Goal: Task Accomplishment & Management: Use online tool/utility

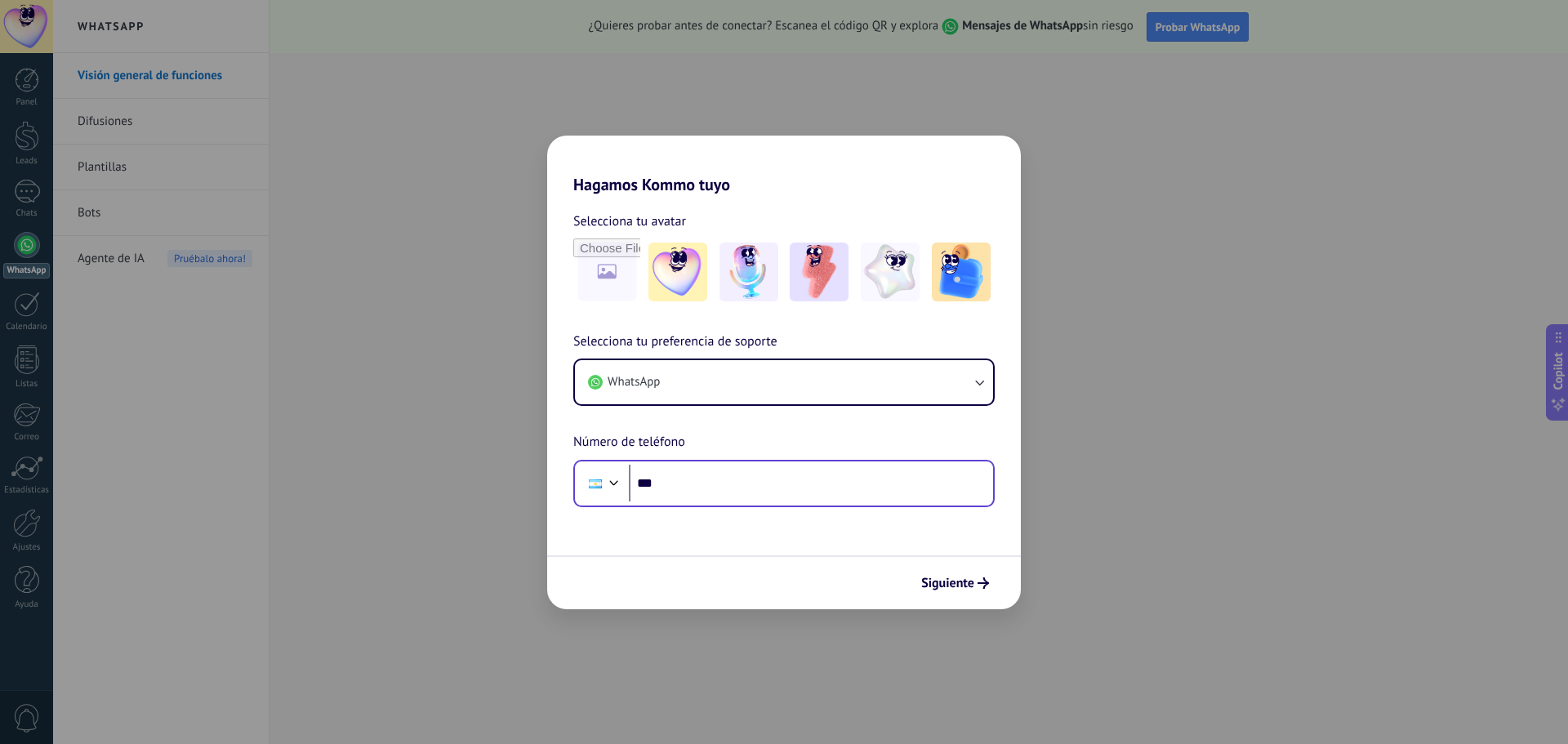
click at [759, 502] on div "Phone ***" at bounding box center [784, 483] width 422 height 47
click at [784, 471] on input "***" at bounding box center [810, 484] width 364 height 38
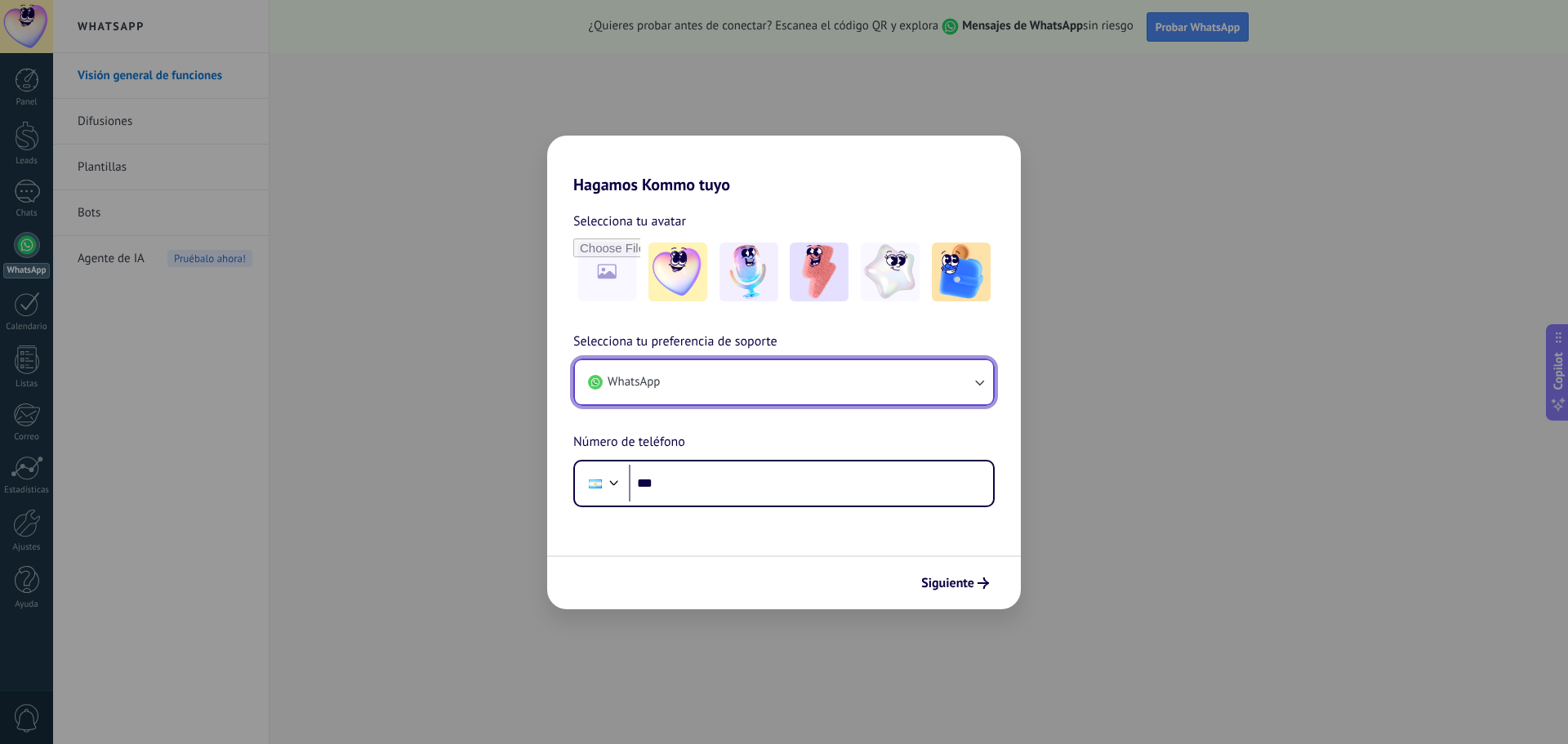
click at [888, 384] on button "WhatsApp" at bounding box center [783, 382] width 418 height 44
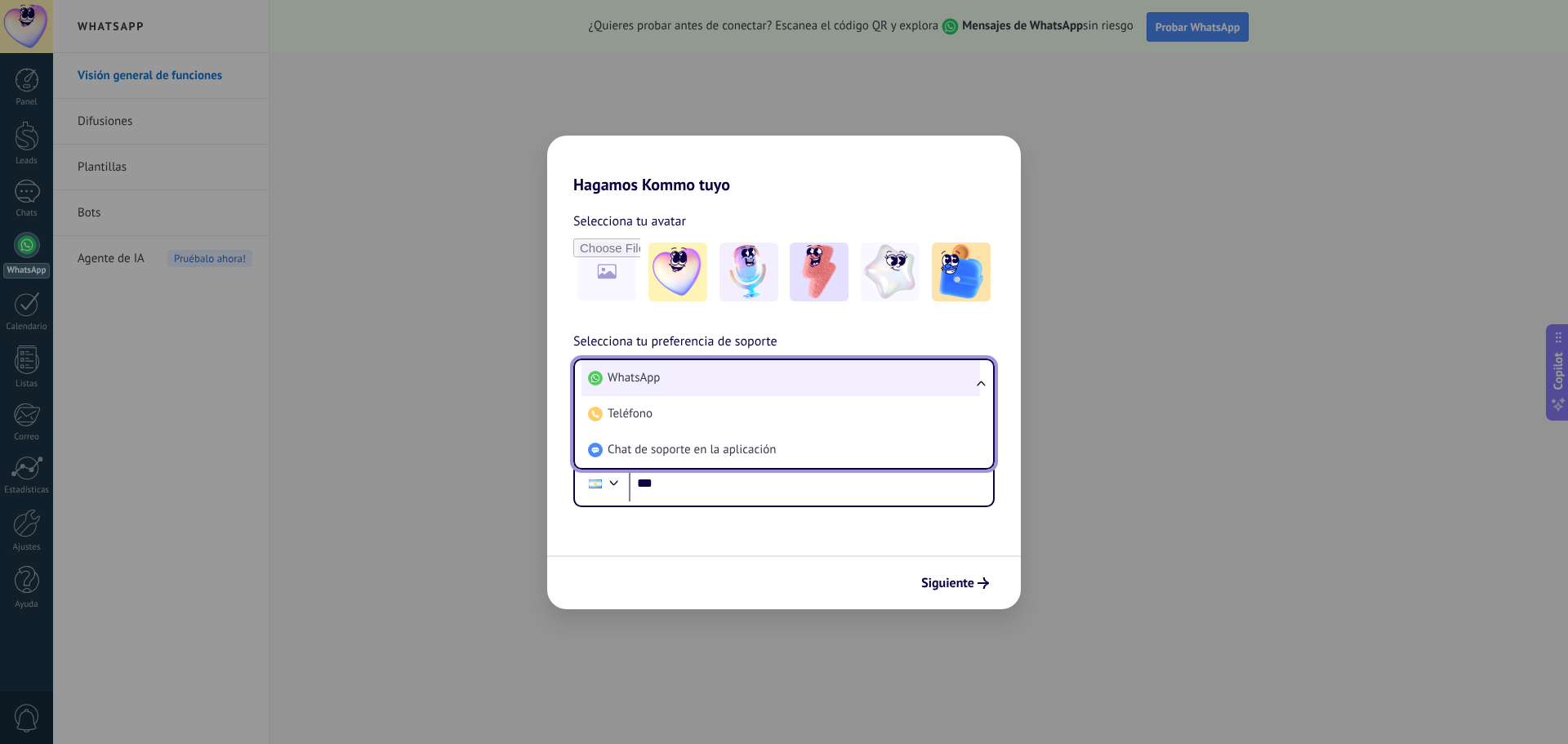
click at [897, 386] on li "WhatsApp" at bounding box center [780, 378] width 398 height 36
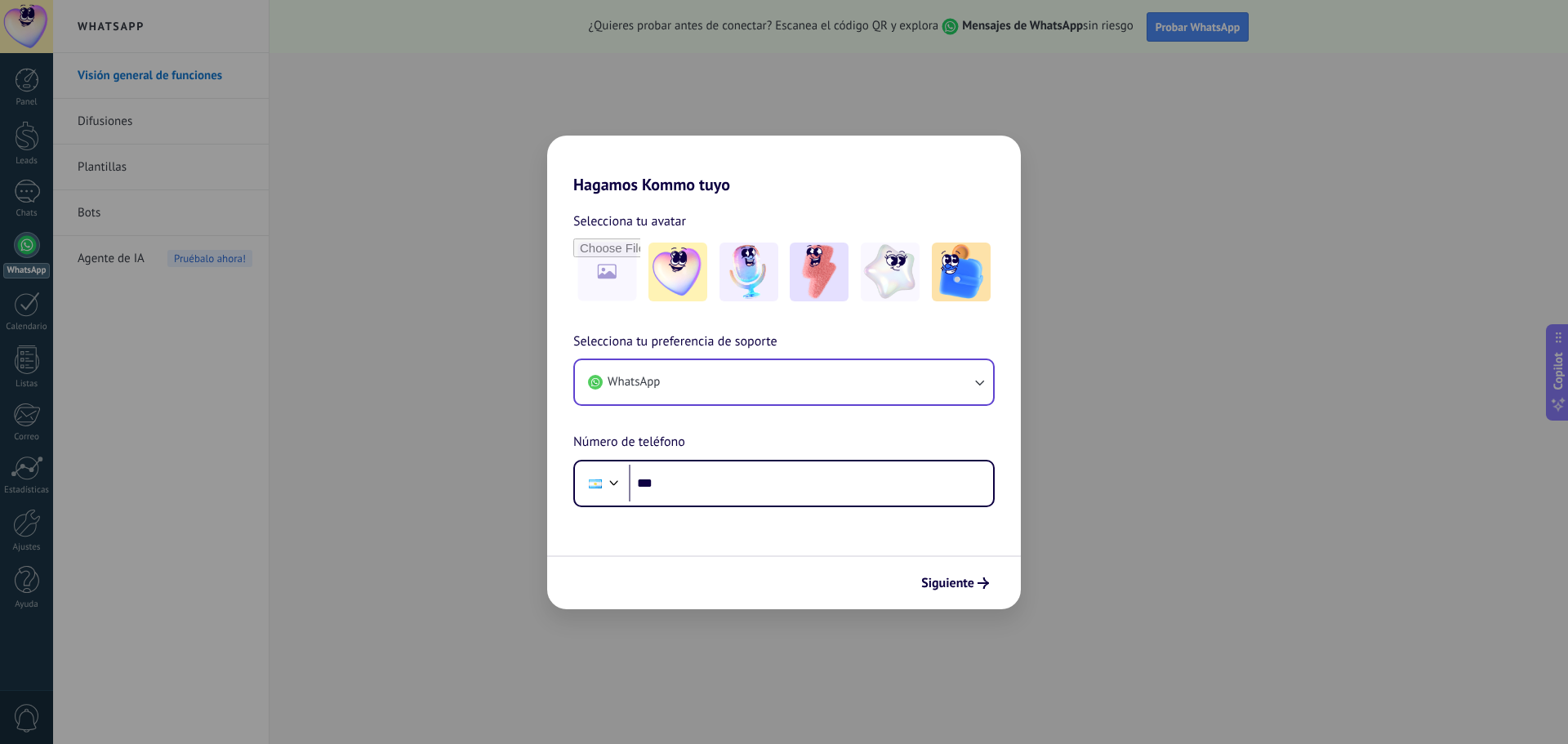
click at [1193, 457] on div "Hagamos Kommo tuyo Selecciona tu avatar Selecciona tu preferencia de soporte Wh…" at bounding box center [784, 372] width 1568 height 744
click at [836, 478] on input "***" at bounding box center [810, 484] width 364 height 38
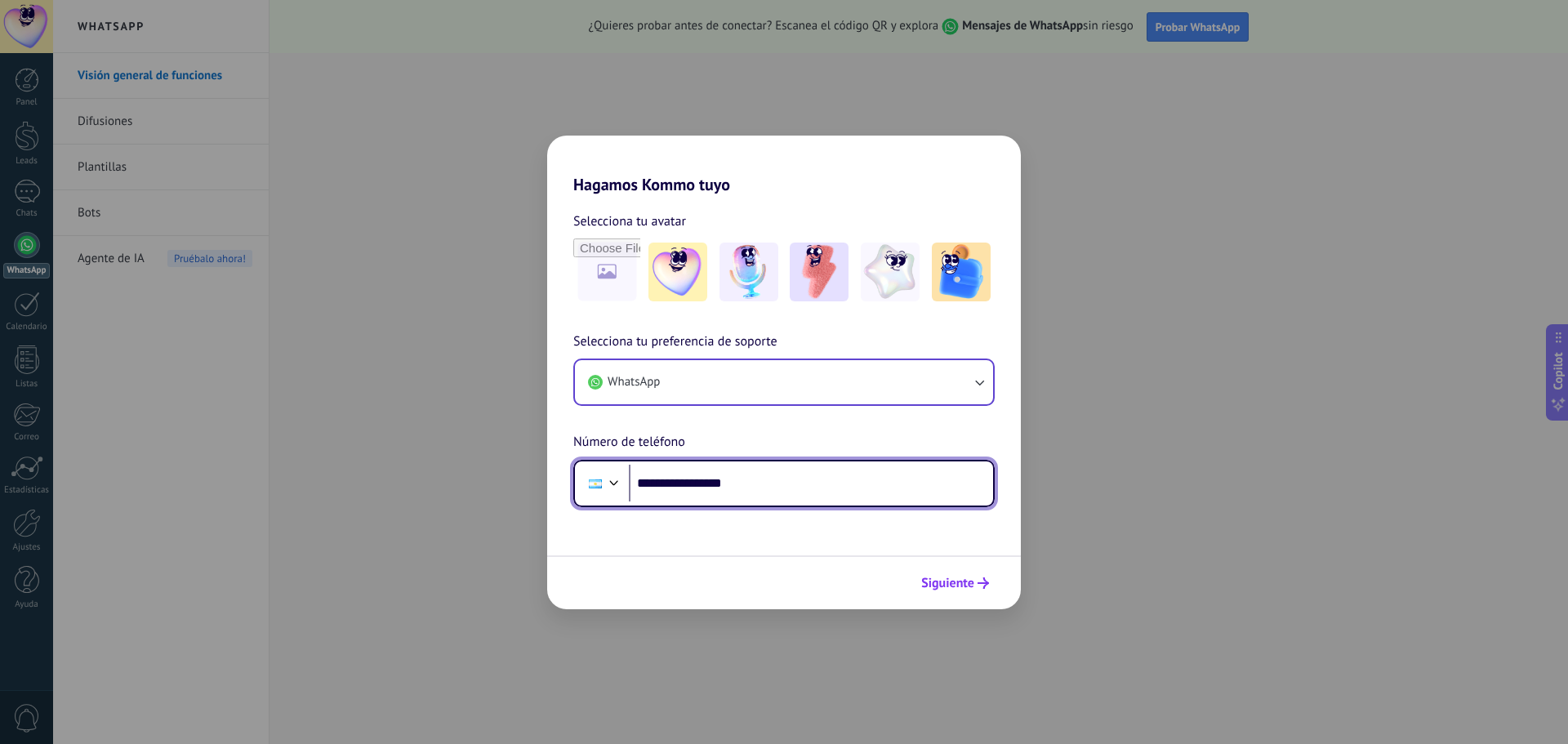
type input "**********"
click at [977, 580] on icon "submit" at bounding box center [983, 583] width 11 height 11
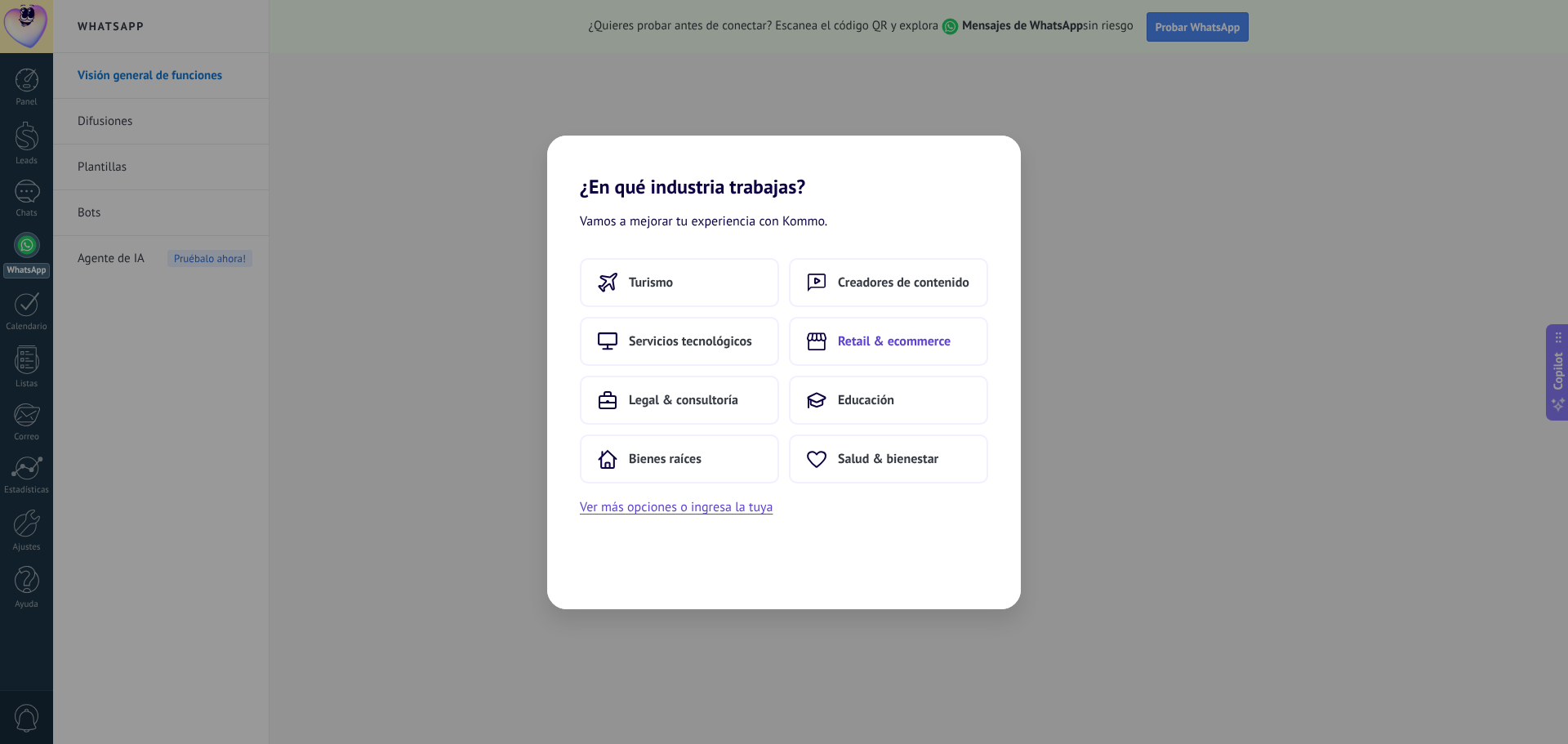
click at [901, 328] on button "Retail & ecommerce" at bounding box center [888, 341] width 199 height 49
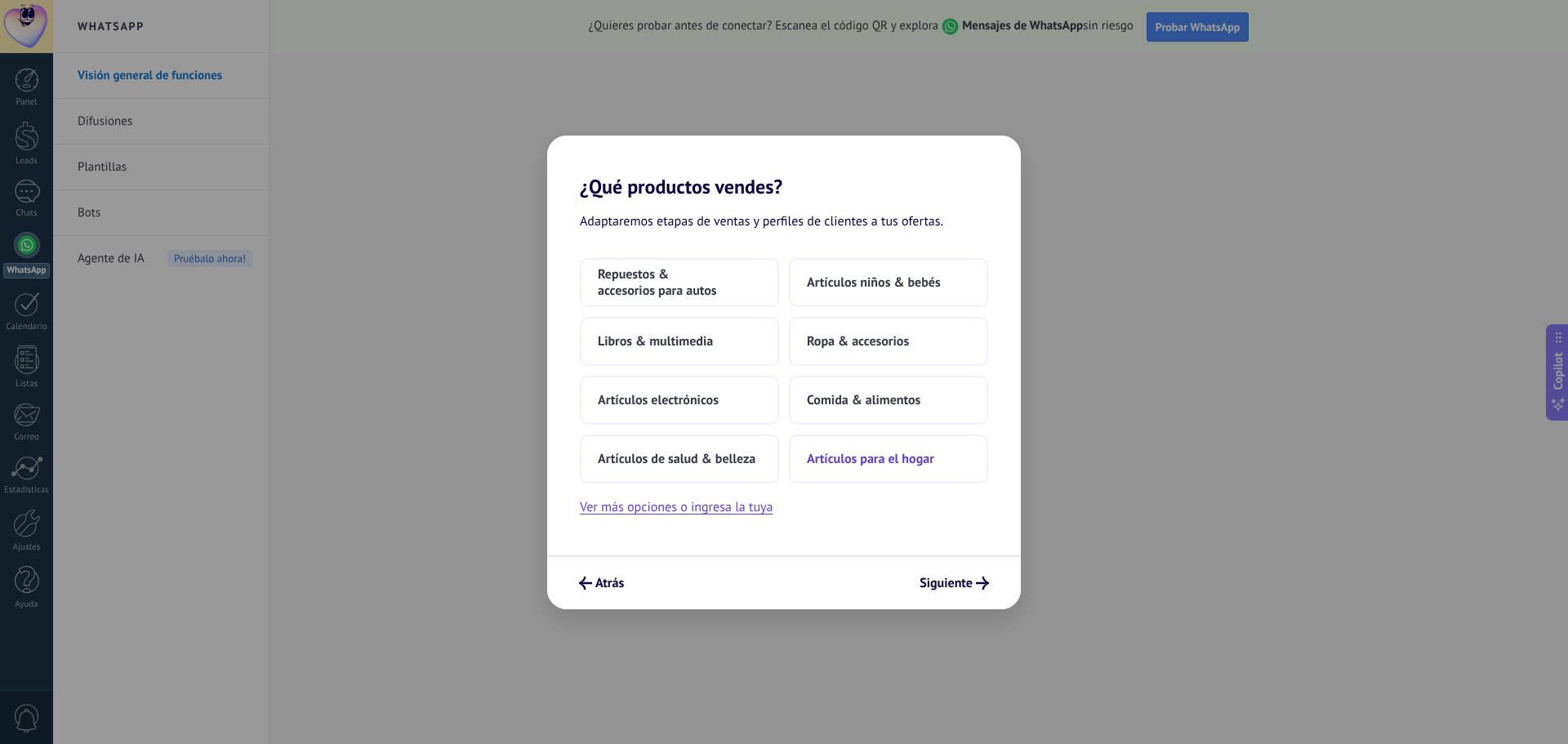
click at [906, 445] on button "Artículos para el hogar" at bounding box center [888, 458] width 199 height 49
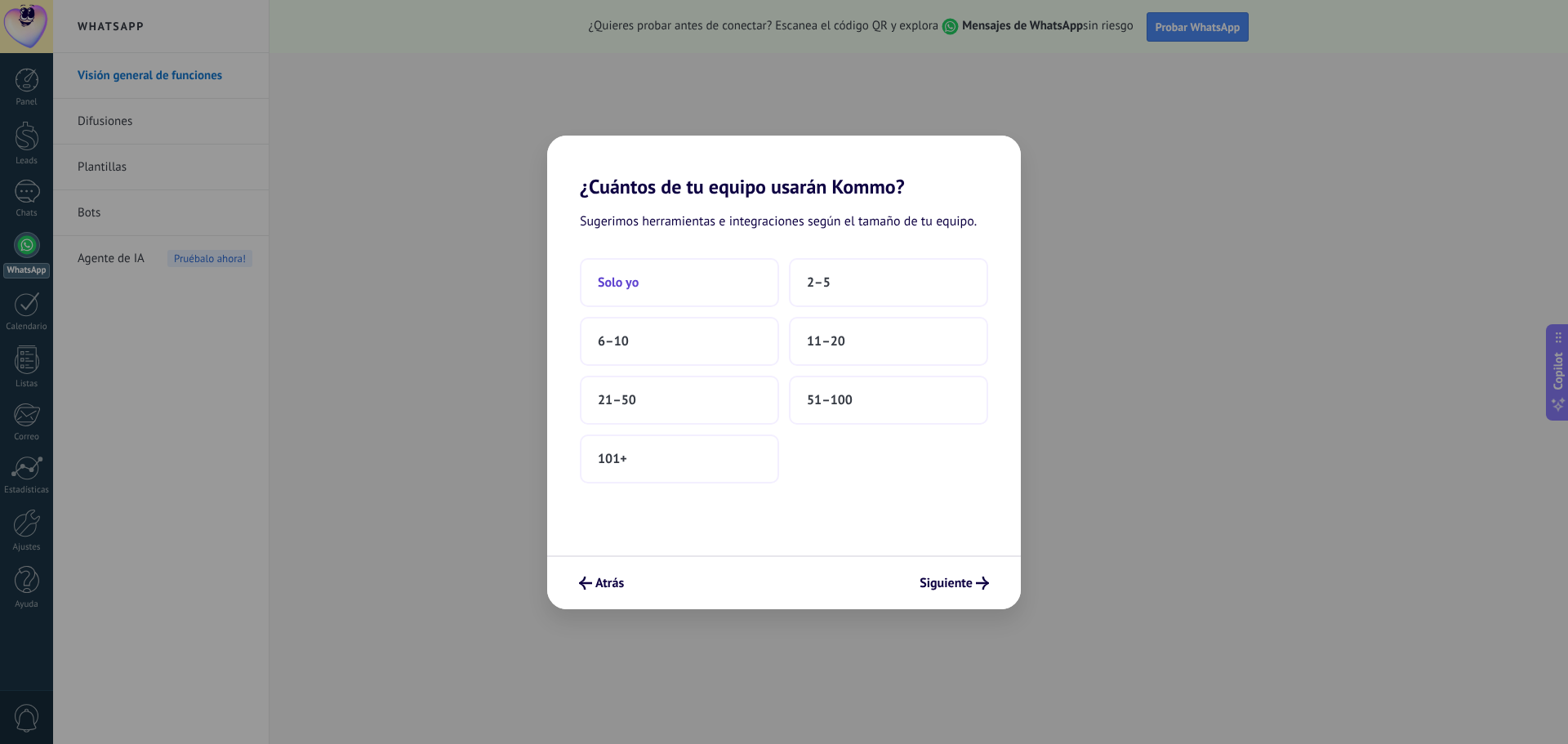
click at [702, 283] on button "Solo yo" at bounding box center [679, 283] width 199 height 49
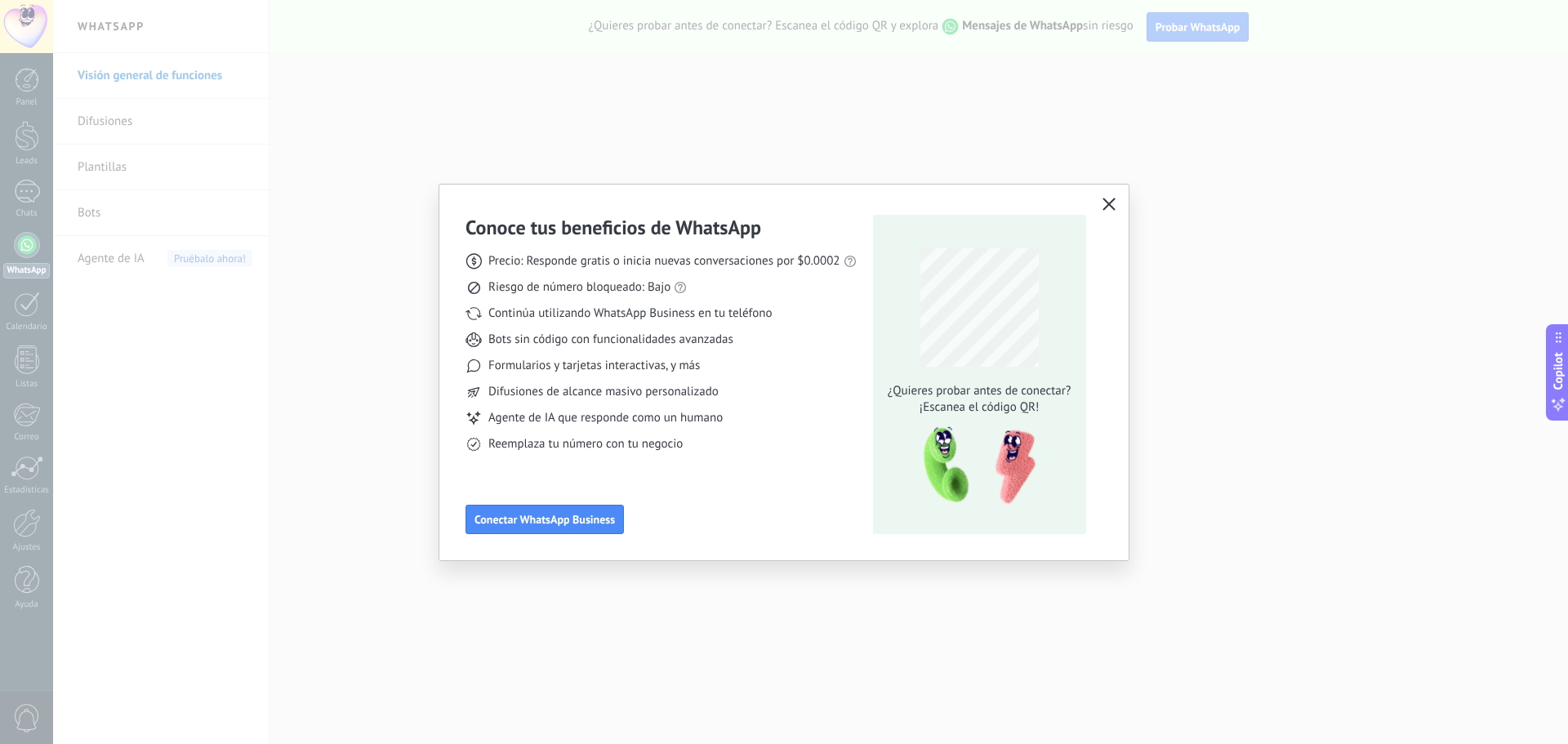
click at [1112, 203] on icon "button" at bounding box center [1109, 204] width 13 height 13
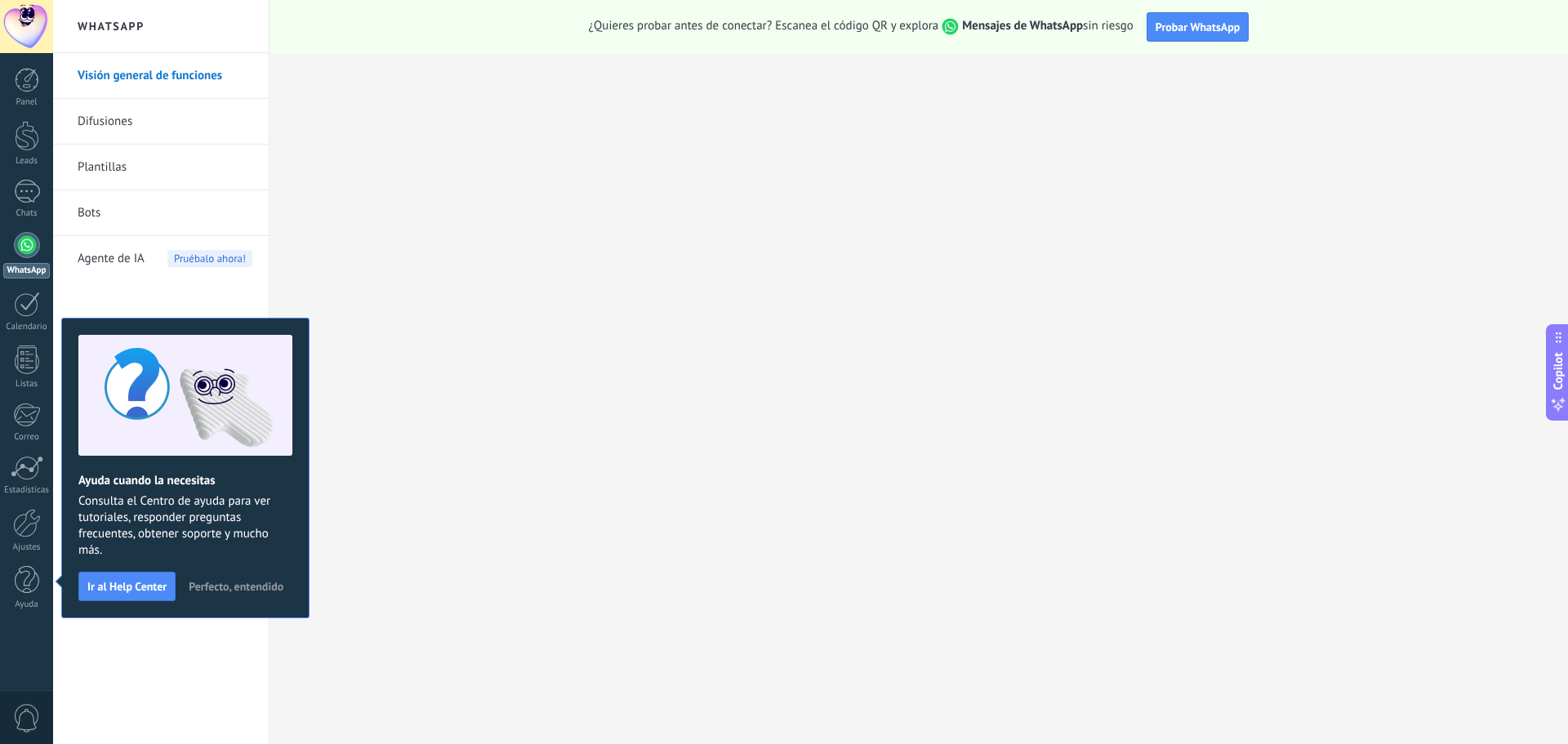
click at [265, 620] on div "Visión general de funciones Difusiones Plantillas Bots Agente de IA Pruébalo ah…" at bounding box center [160, 398] width 216 height 690
click at [260, 586] on span "Perfecto, entendido" at bounding box center [236, 586] width 94 height 11
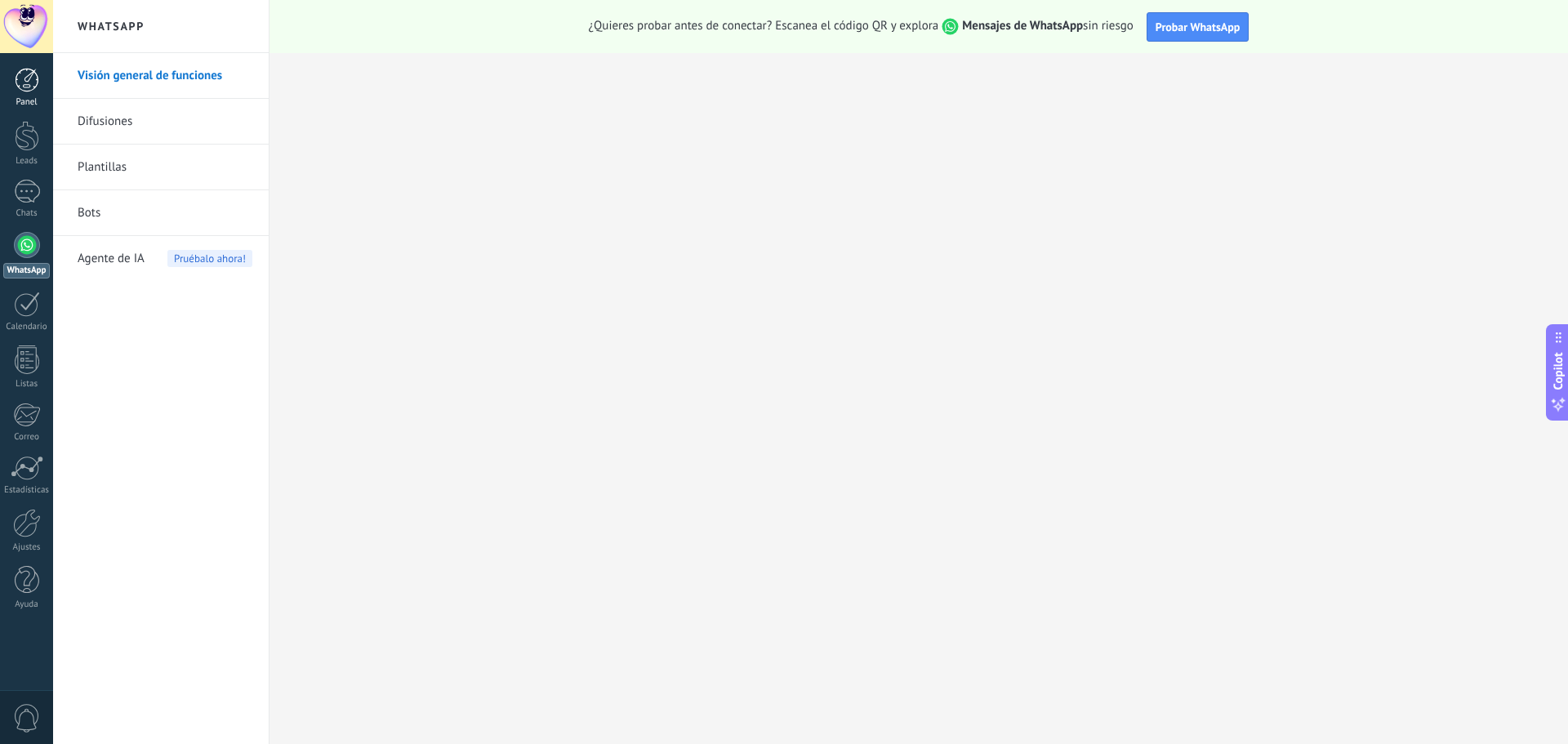
click at [33, 76] on div at bounding box center [27, 80] width 25 height 25
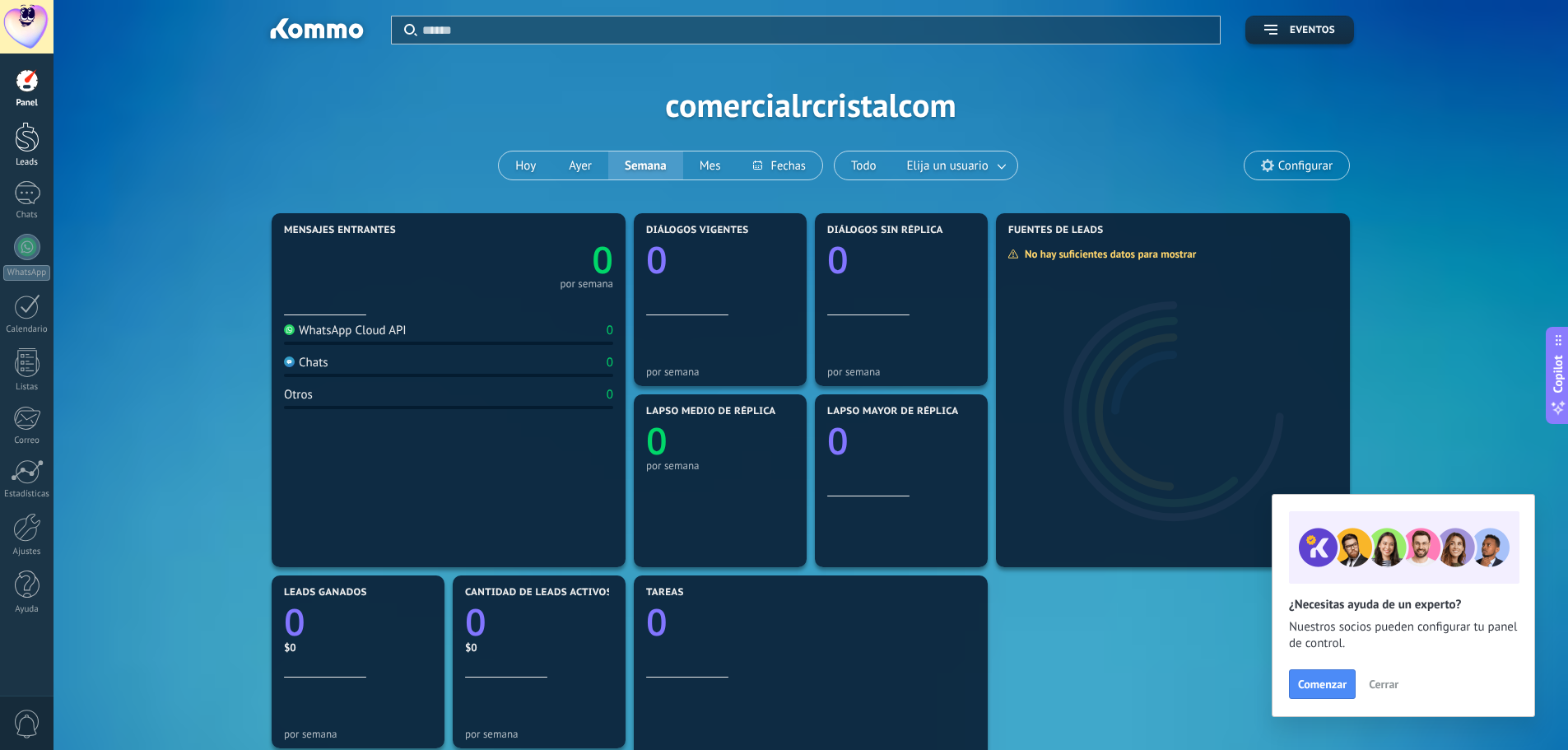
click at [43, 147] on link "Leads" at bounding box center [27, 144] width 53 height 46
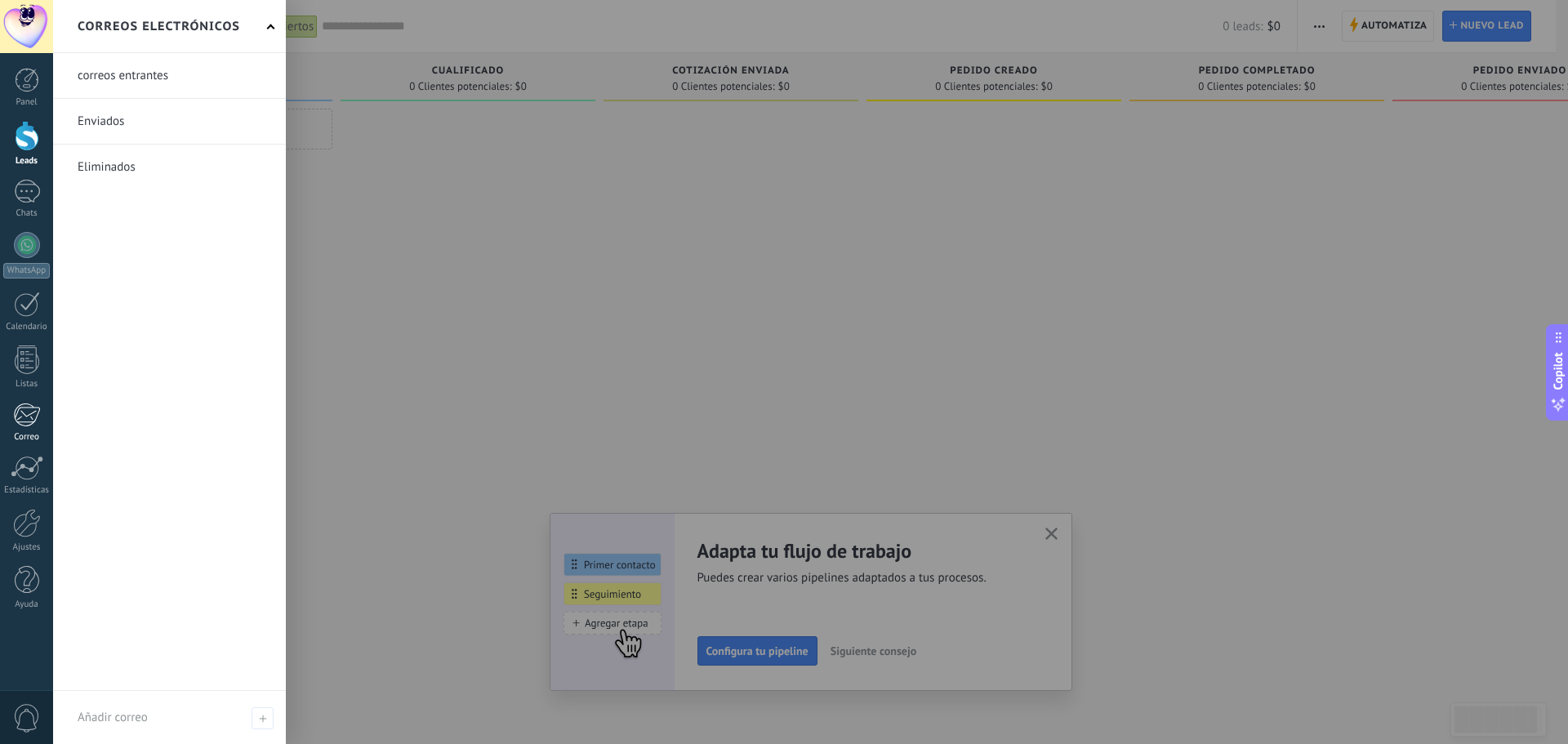
click at [27, 420] on div at bounding box center [26, 415] width 27 height 25
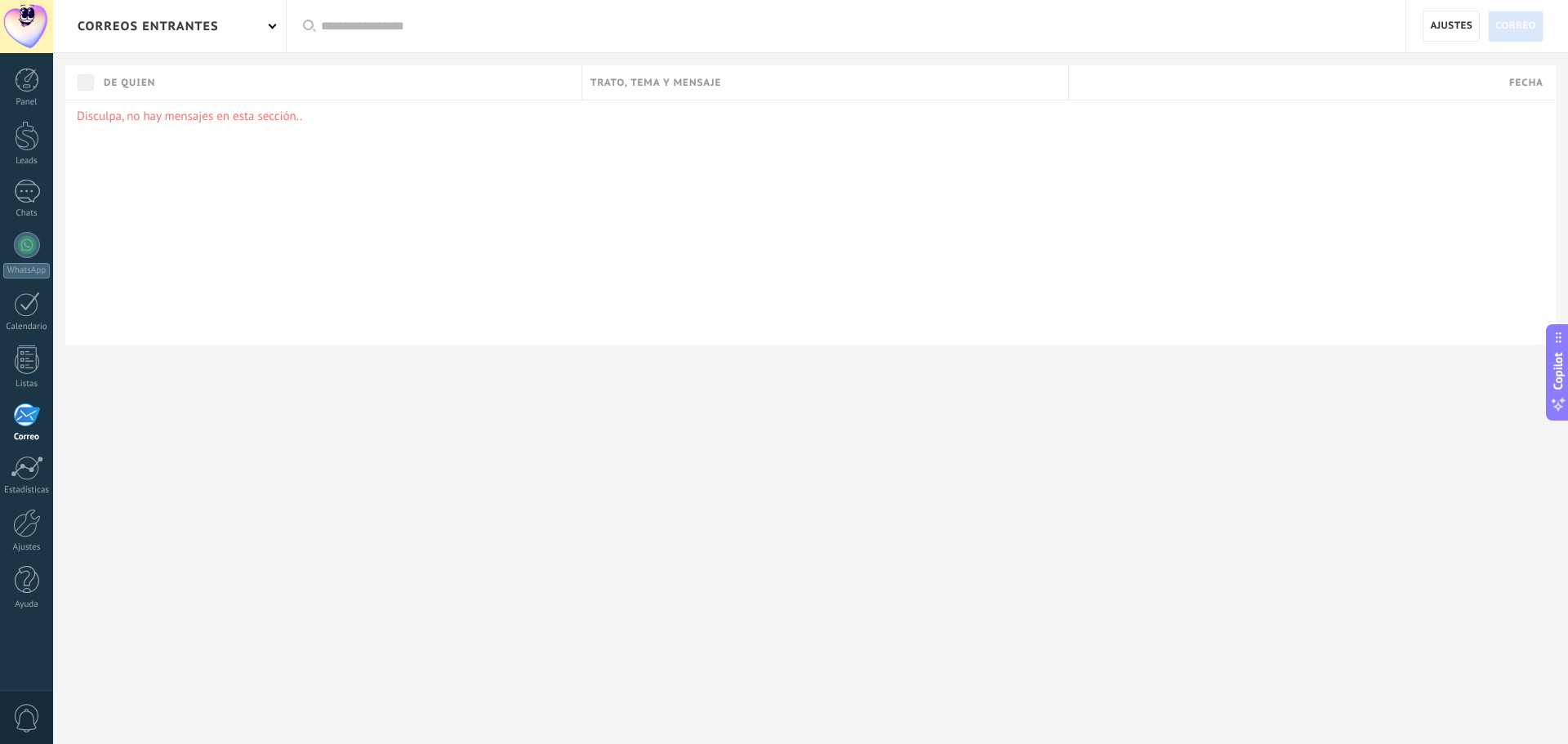
click at [361, 75] on div "De quien" at bounding box center [338, 82] width 486 height 34
click at [1129, 165] on div "Disculpa, no hay mensajes en esta sección.." at bounding box center [810, 223] width 1491 height 245
click at [159, 30] on div "correos entrantes" at bounding box center [148, 25] width 142 height 52
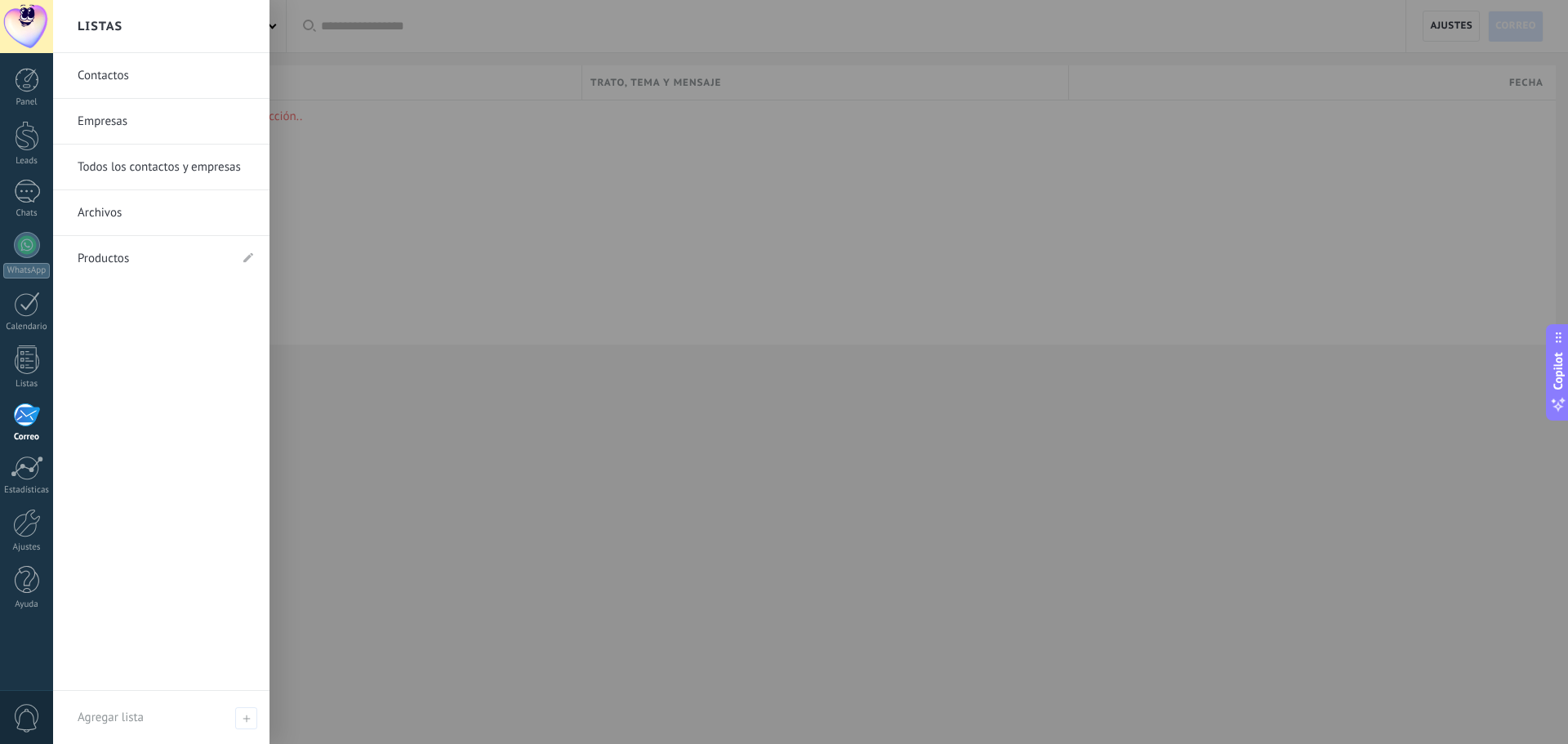
click at [196, 87] on link "Contactos" at bounding box center [165, 75] width 175 height 45
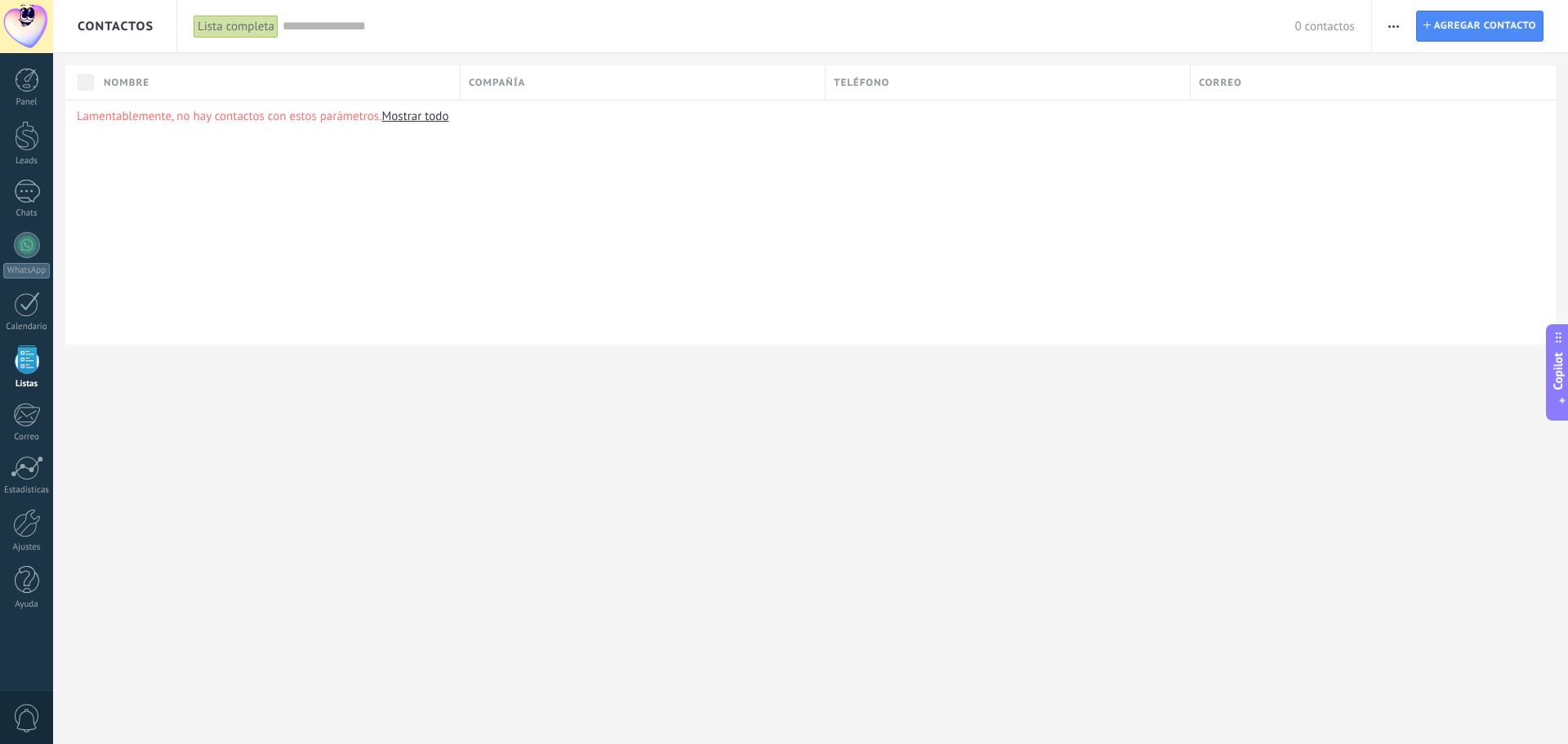
drag, startPoint x: 766, startPoint y: 564, endPoint x: 771, endPoint y: 554, distance: 11.2
click at [768, 562] on div "Contactos Lista completa Aplicar 0 contactos Lista completa Contactos sin tarea…" at bounding box center [810, 372] width 1515 height 744
click at [1560, 385] on span "Copilot" at bounding box center [1558, 371] width 16 height 38
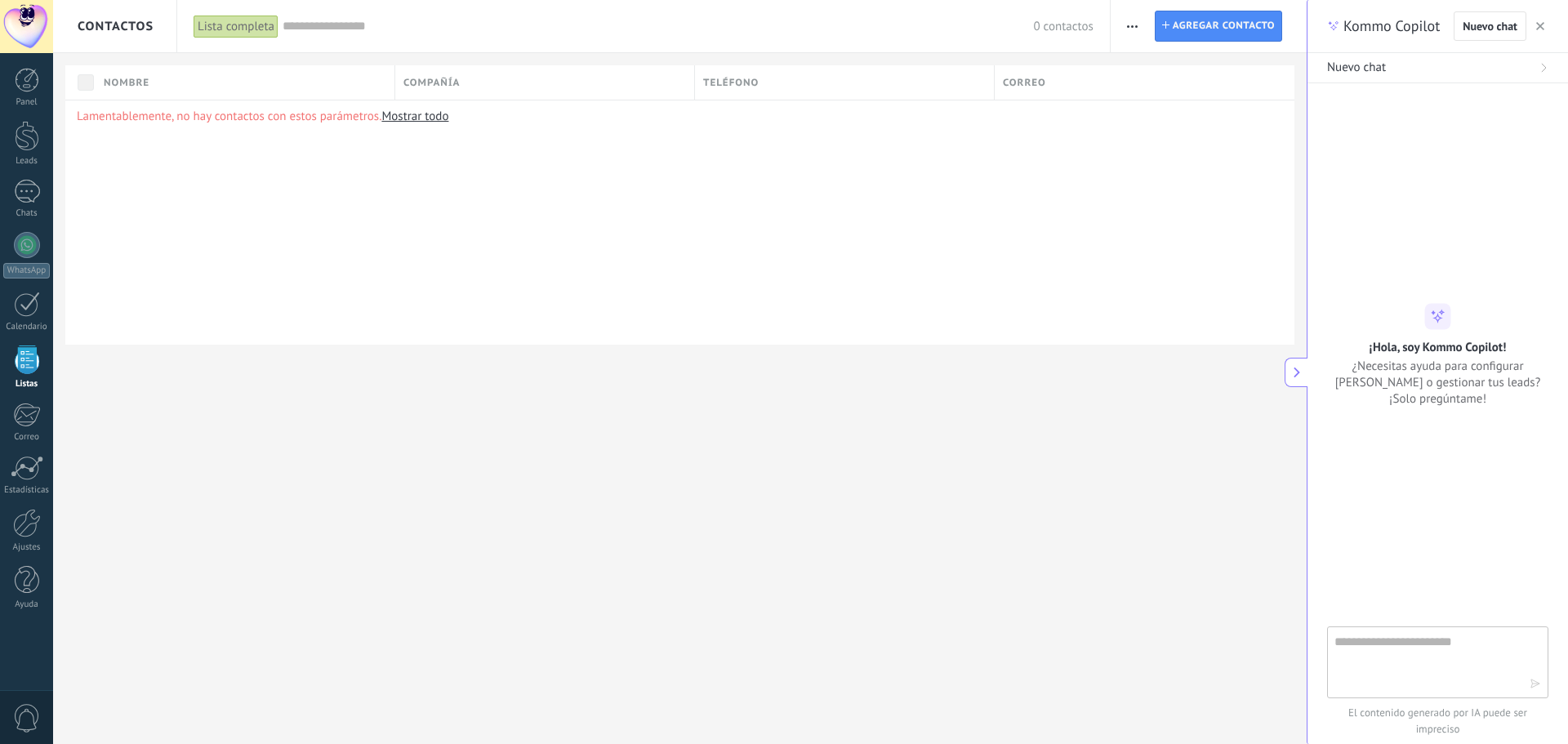
click at [1467, 637] on textarea at bounding box center [1426, 661] width 184 height 58
type textarea "**********"
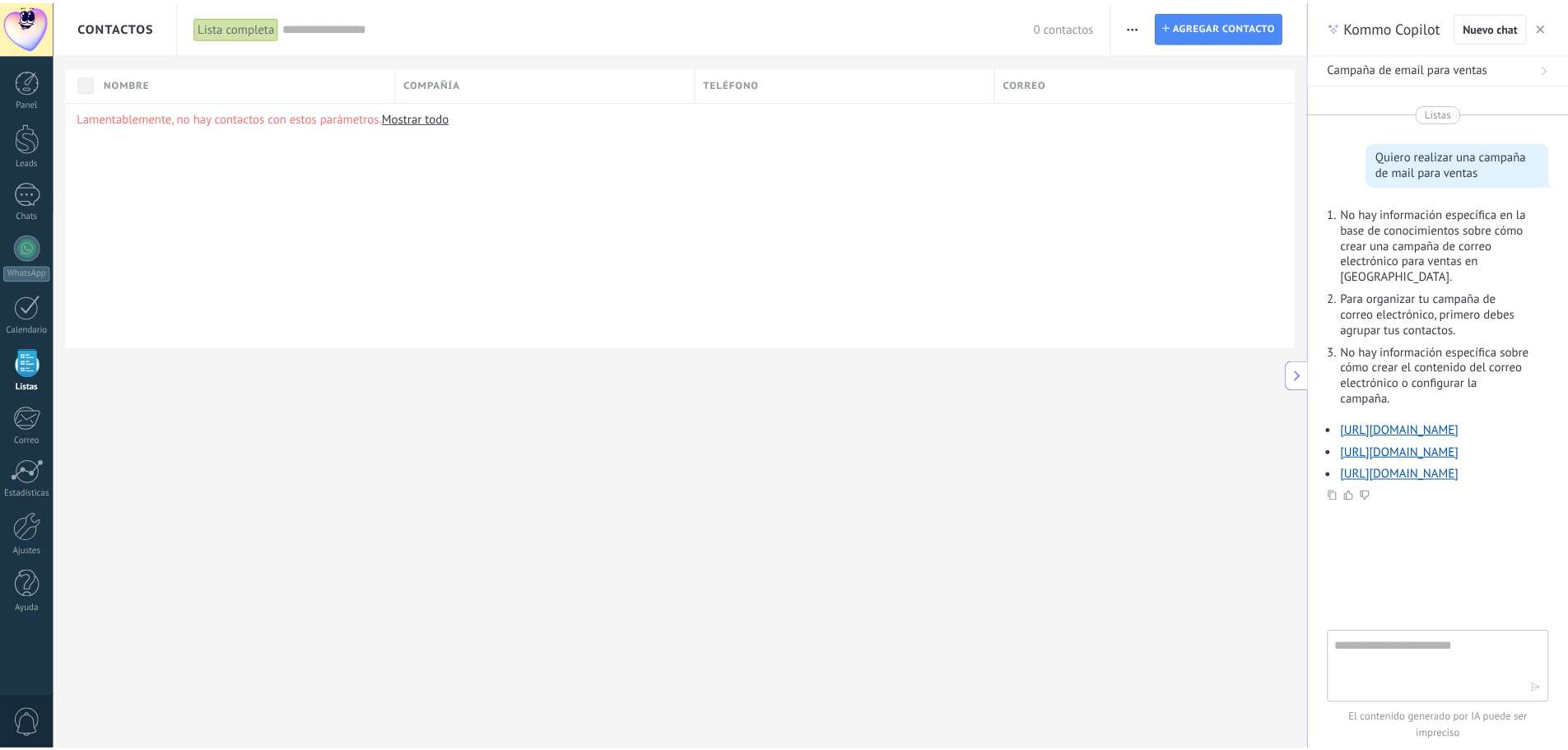
scroll to position [42, 0]
click at [15, 86] on div at bounding box center [28, 81] width 25 height 25
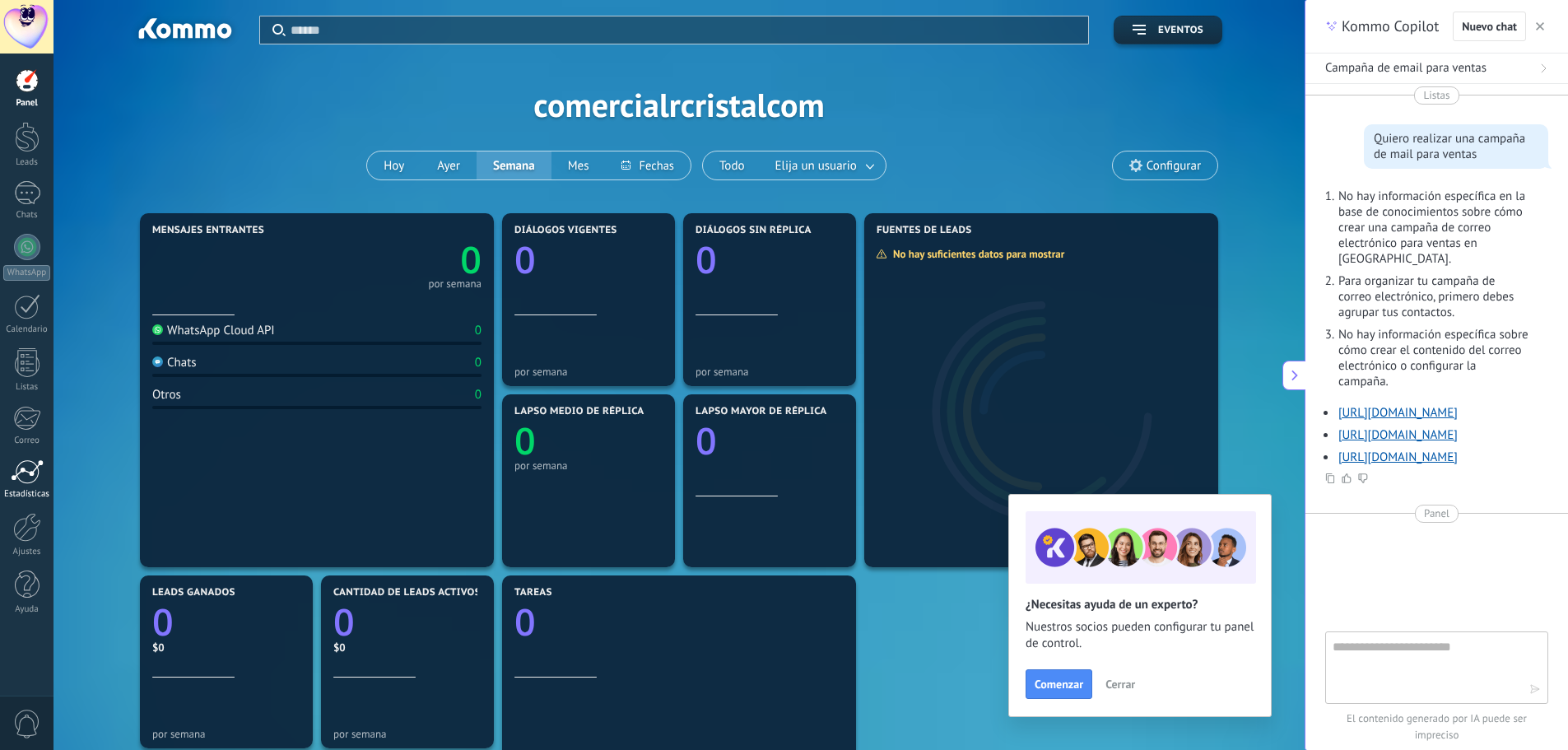
click at [18, 472] on div at bounding box center [27, 471] width 33 height 25
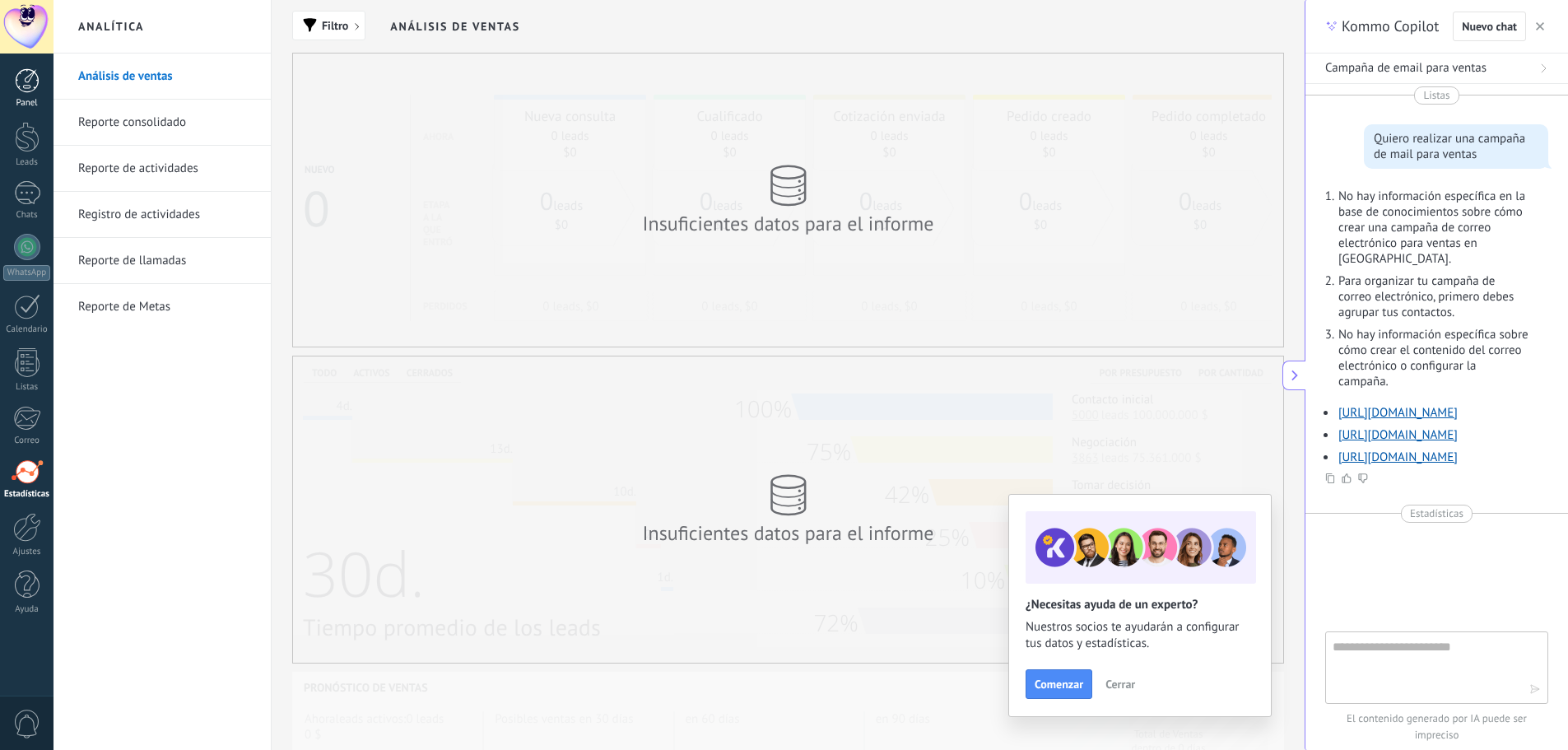
click at [31, 81] on div at bounding box center [28, 81] width 25 height 25
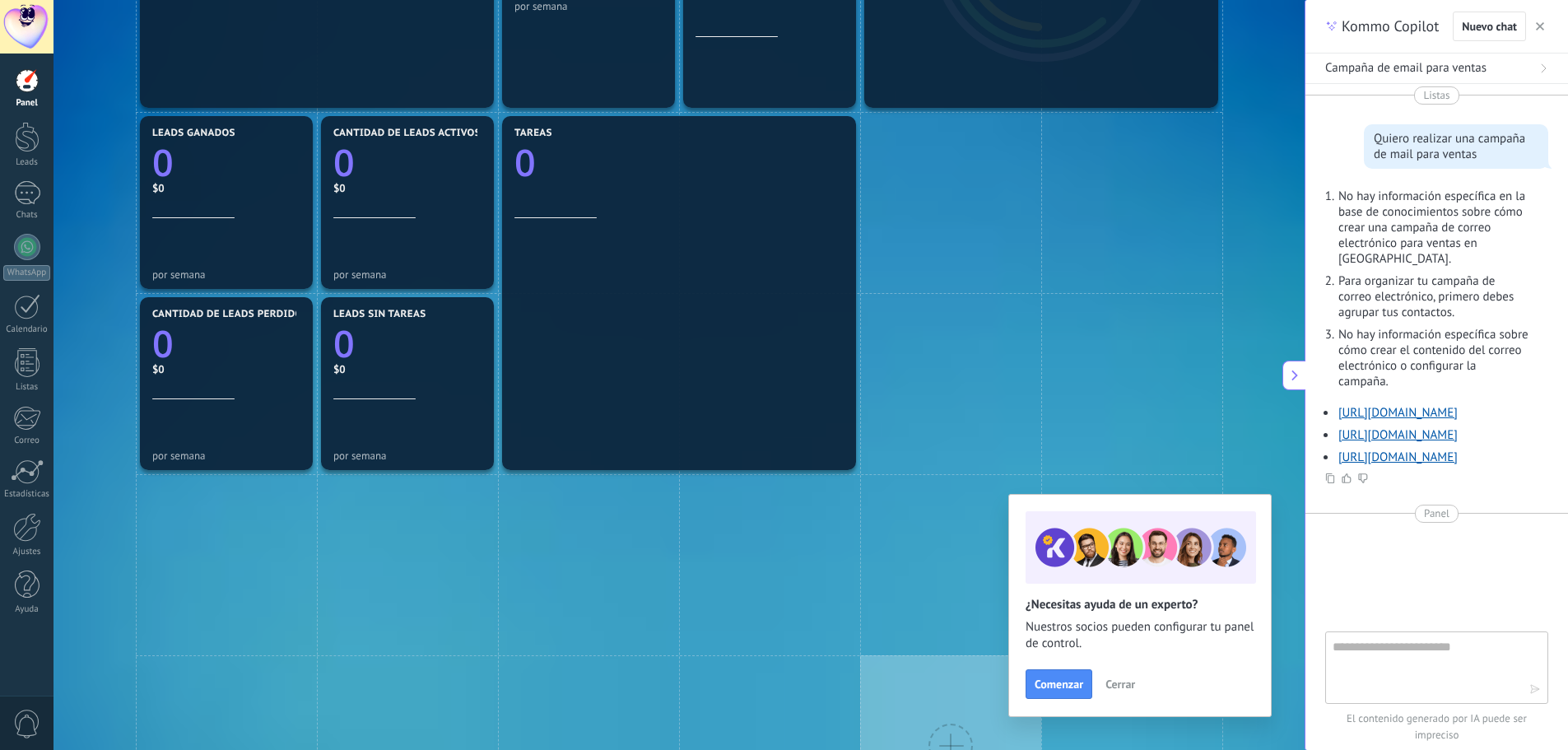
scroll to position [448, 0]
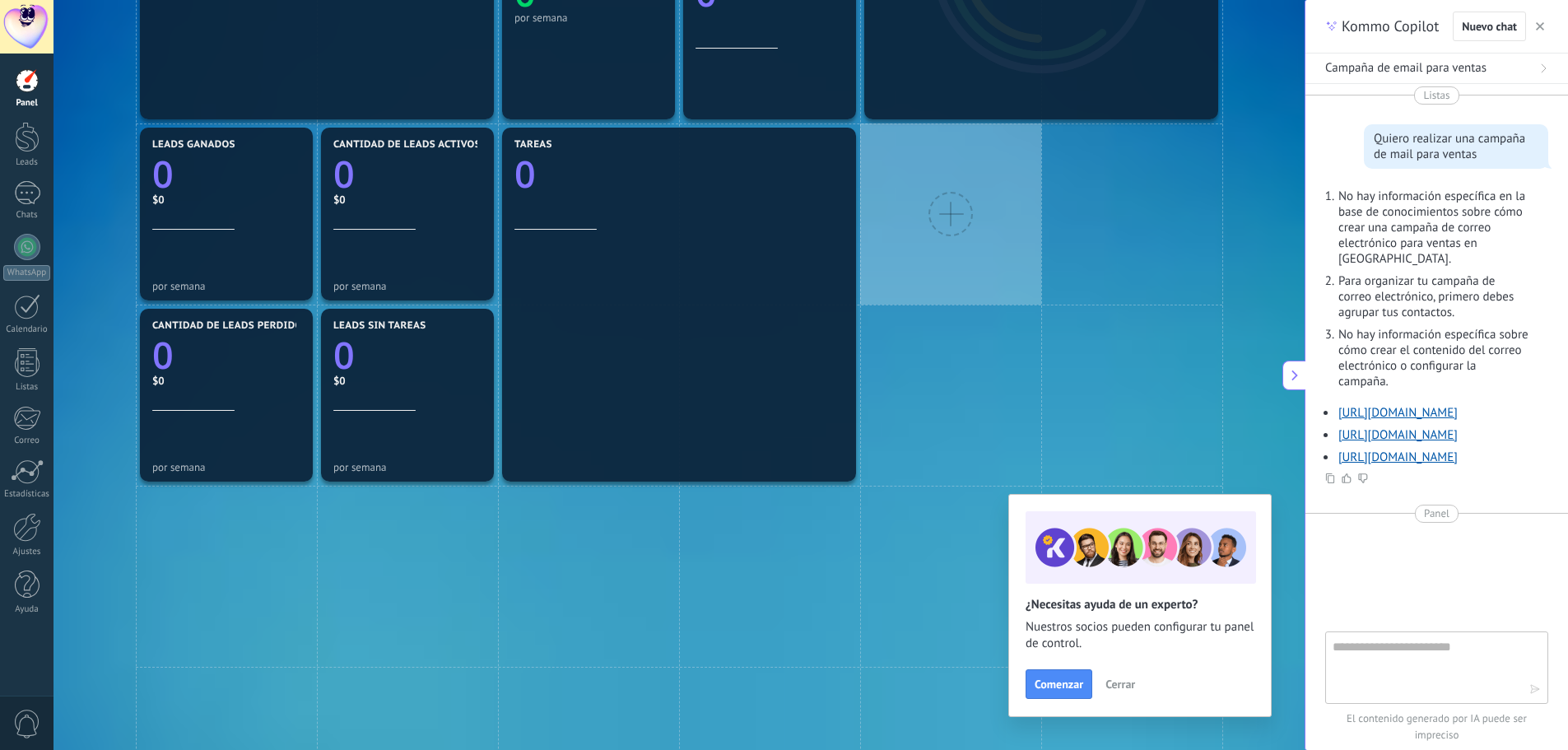
click at [942, 225] on div at bounding box center [950, 214] width 45 height 45
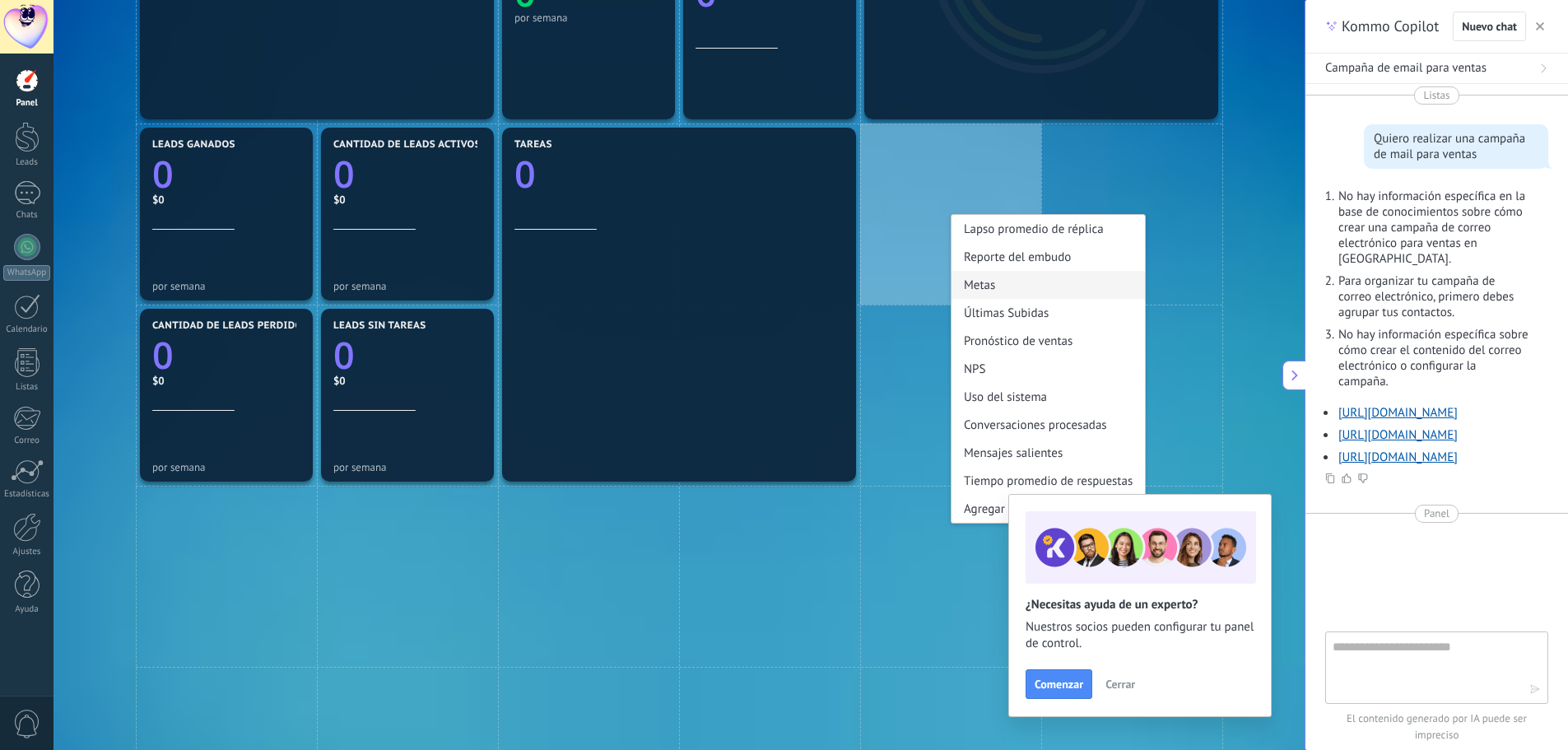
click at [1007, 281] on div "Metas" at bounding box center [1048, 284] width 193 height 28
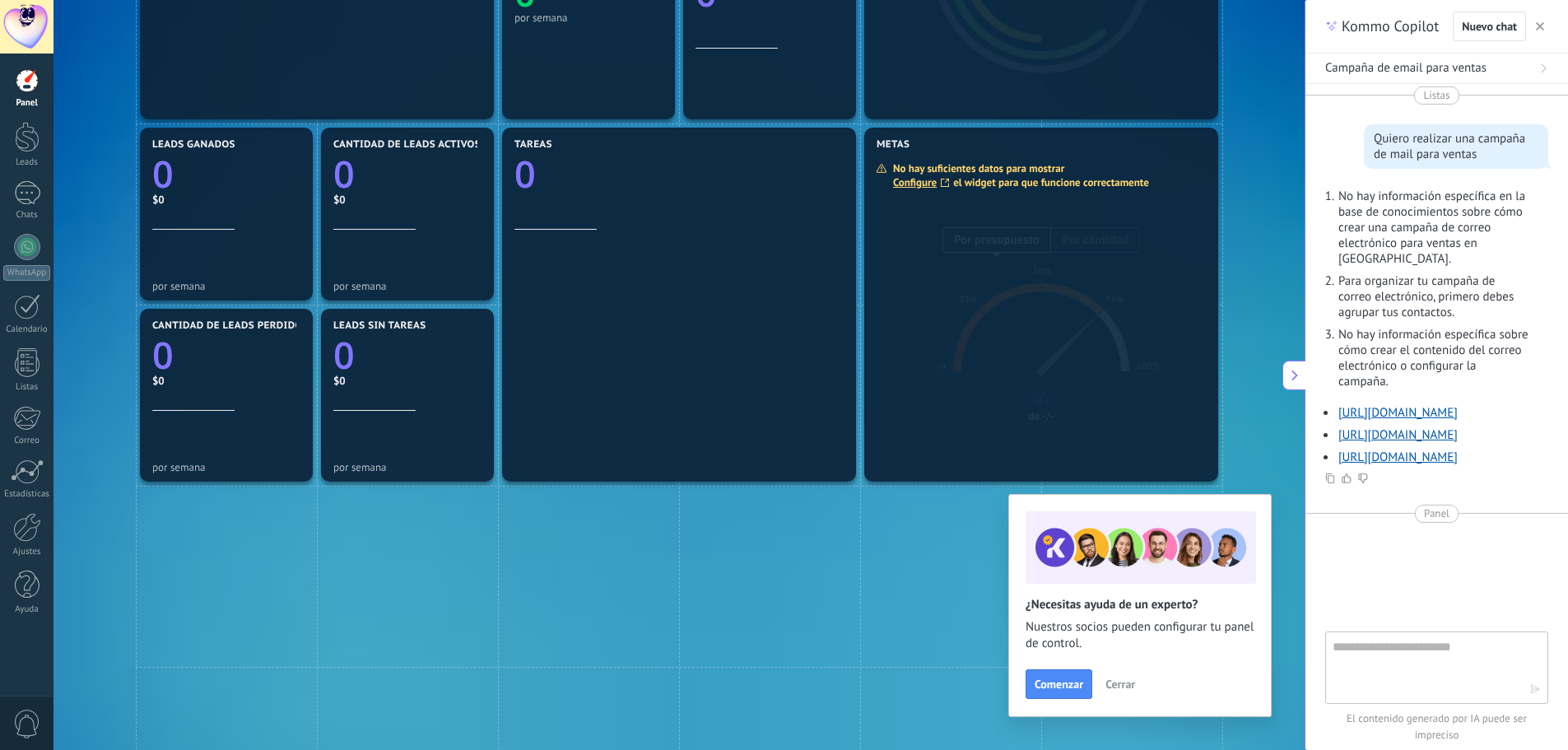
click at [1299, 377] on icon at bounding box center [1295, 375] width 13 height 13
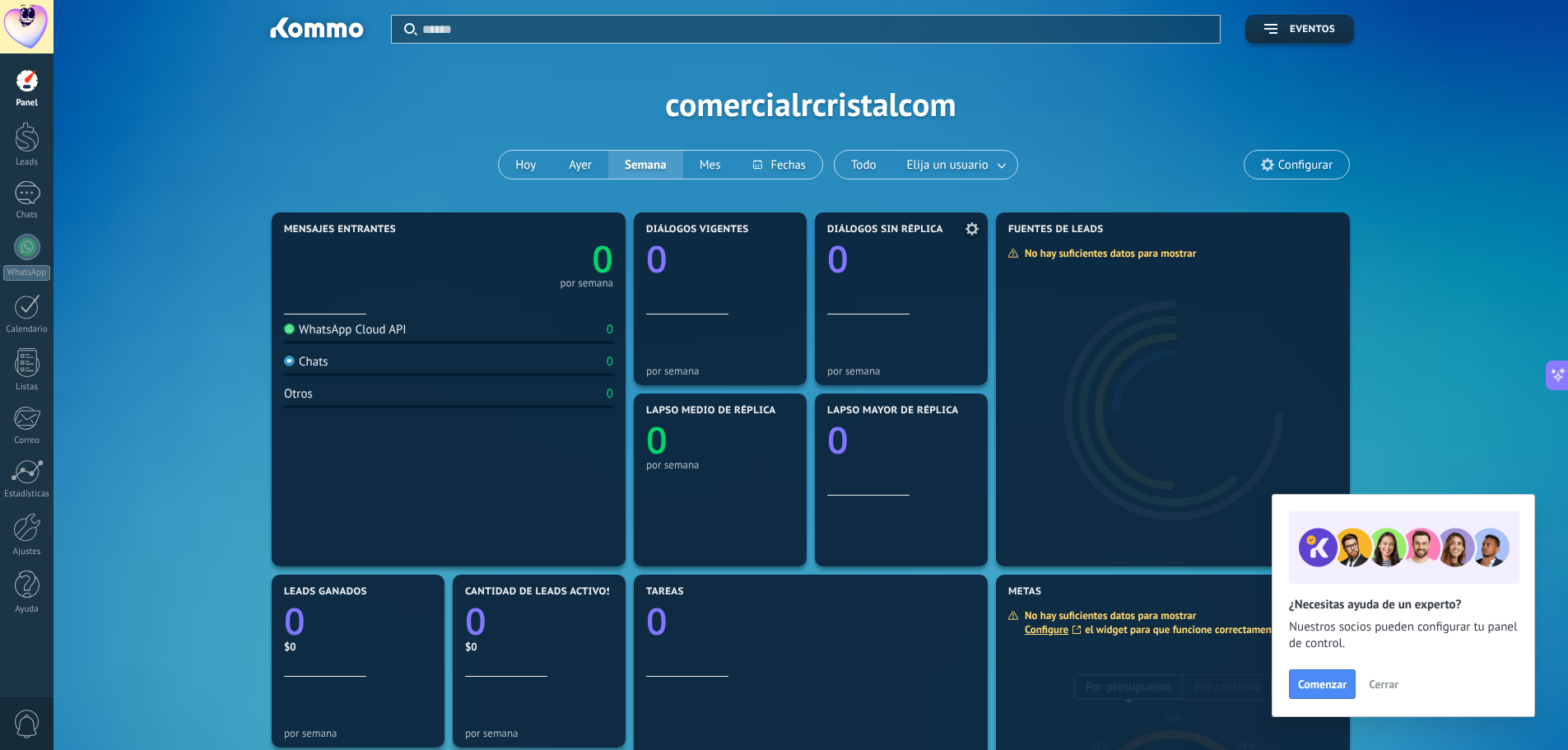
scroll to position [0, 0]
click at [179, 331] on div "Mensajes entrantes 0 por semana WhatsApp Cloud API 0 Chats 0 Otros 0 Diálogos v…" at bounding box center [810, 662] width 1465 height 905
click at [334, 401] on div "Otros 0" at bounding box center [449, 397] width 329 height 22
click at [585, 401] on div "Otros 0" at bounding box center [449, 397] width 329 height 22
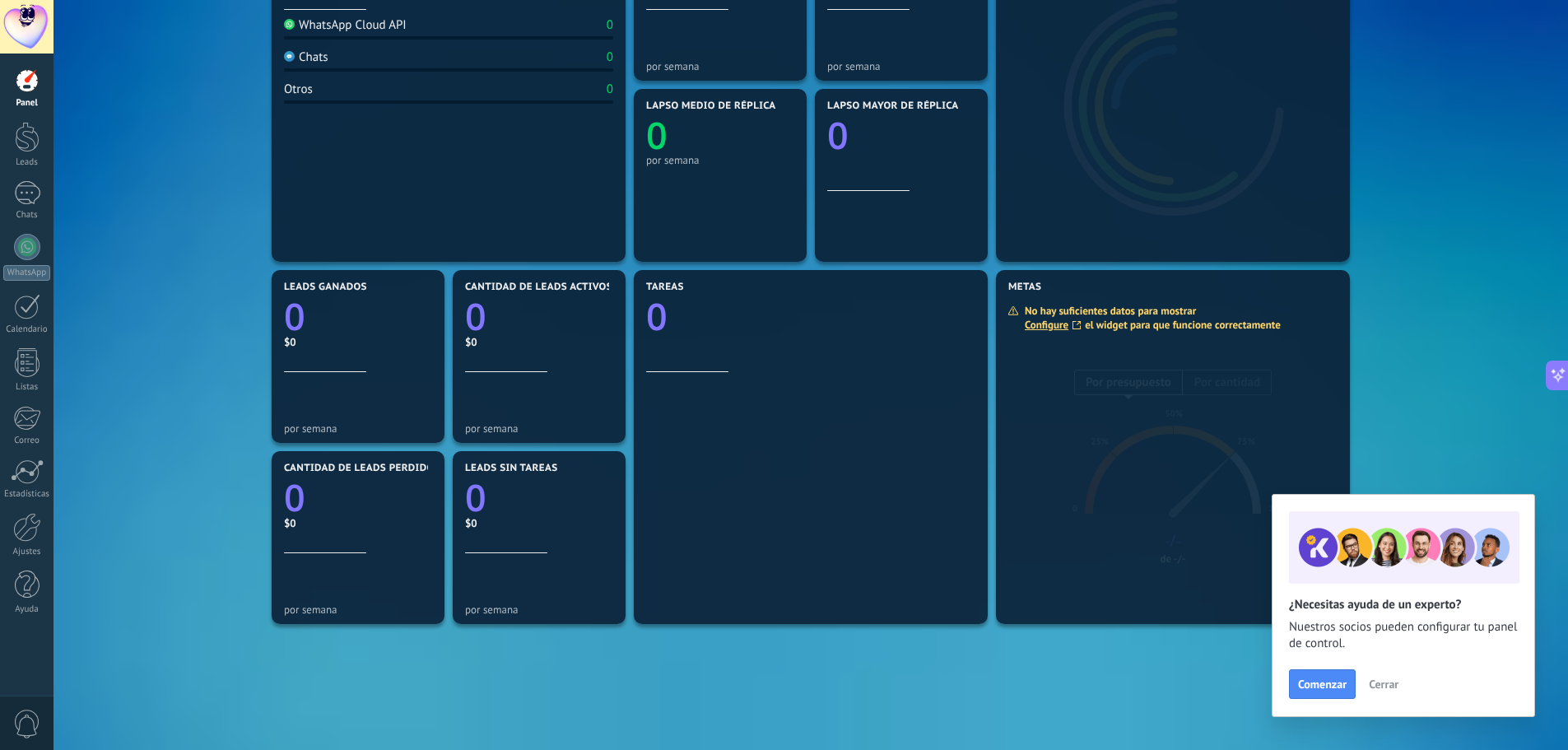
scroll to position [414, 0]
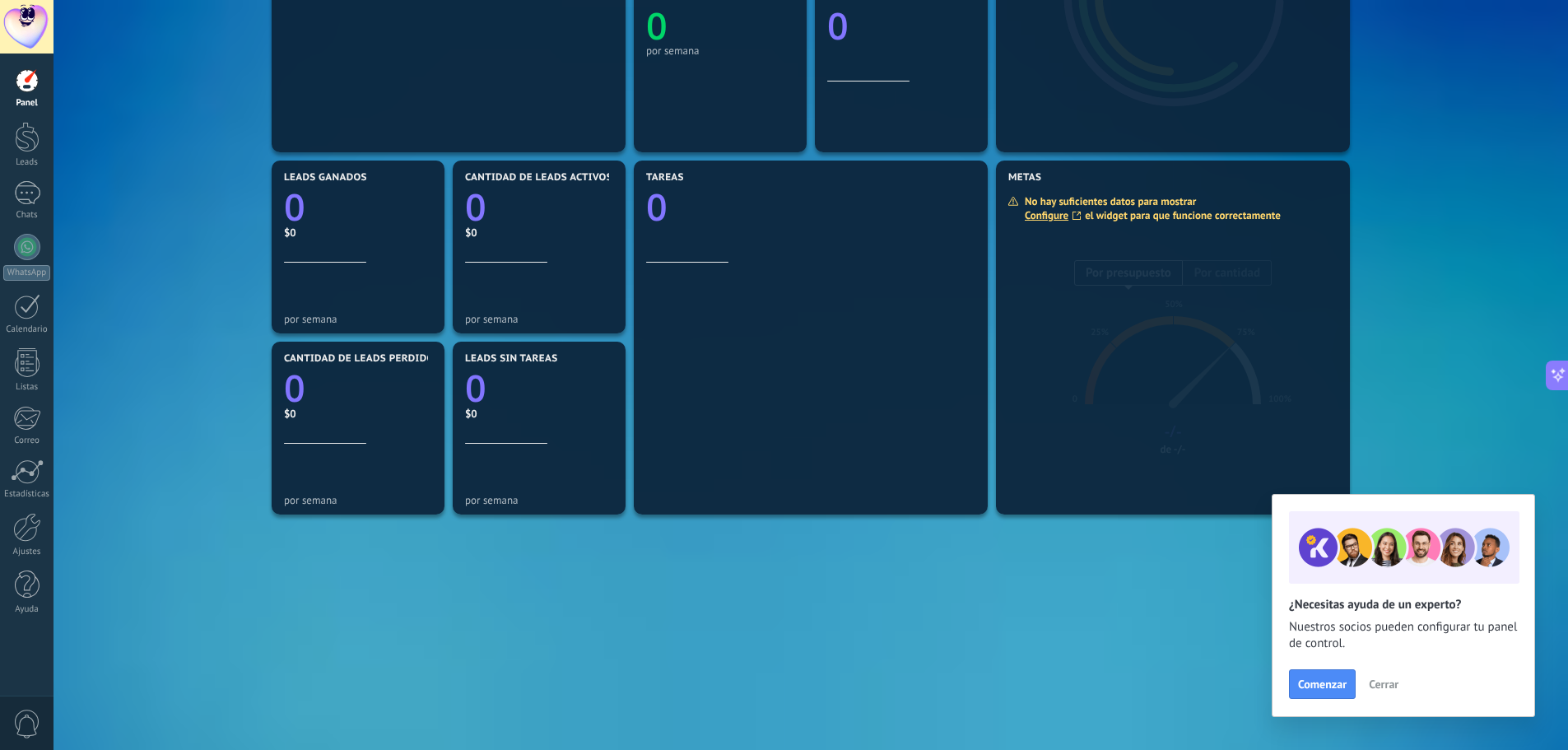
click at [1049, 701] on div "Aplicar Eventos comercialrcristalcom [DATE] [DATE] Semana Mes Todo Elija un usu…" at bounding box center [810, 167] width 1515 height 1164
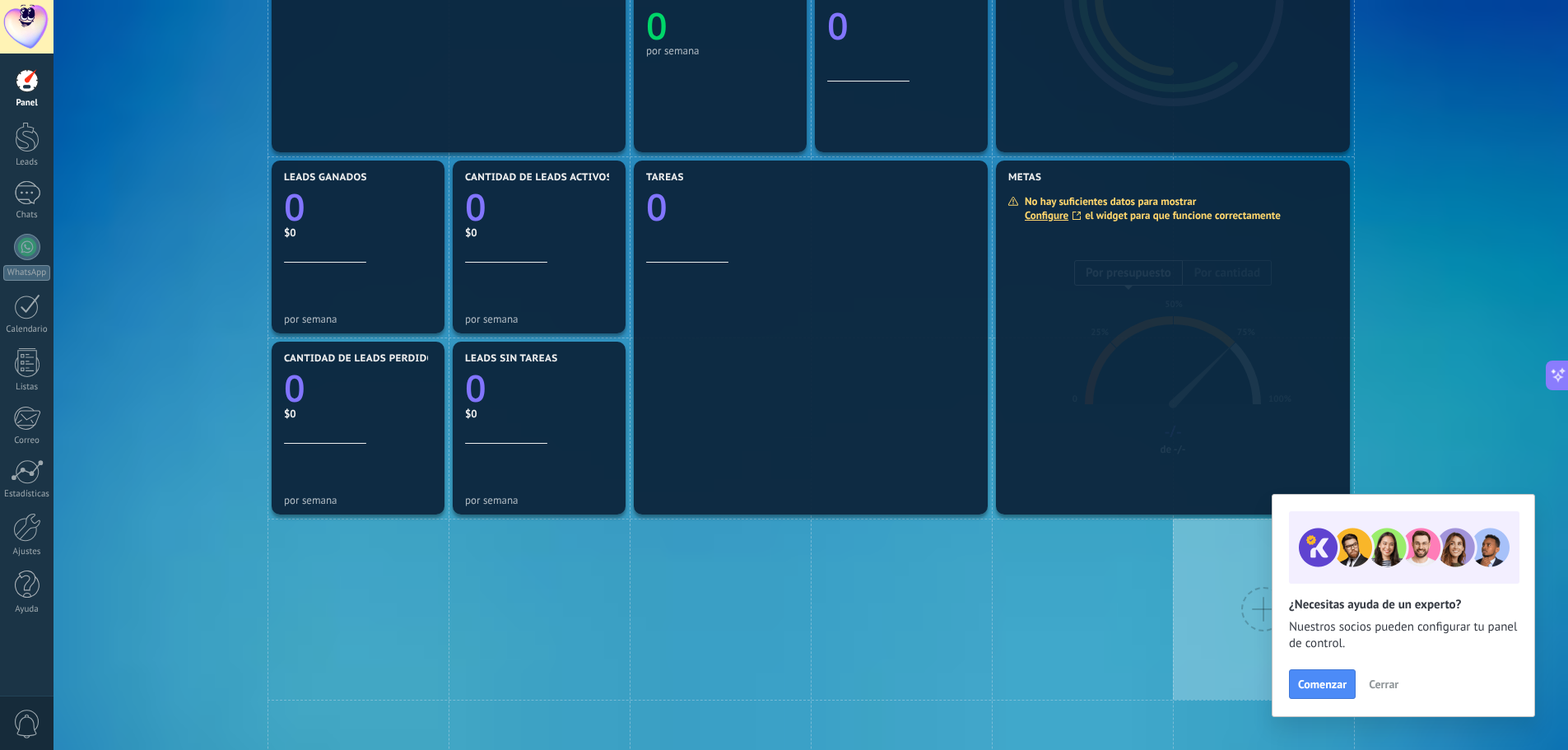
click at [1242, 646] on div at bounding box center [1263, 608] width 181 height 181
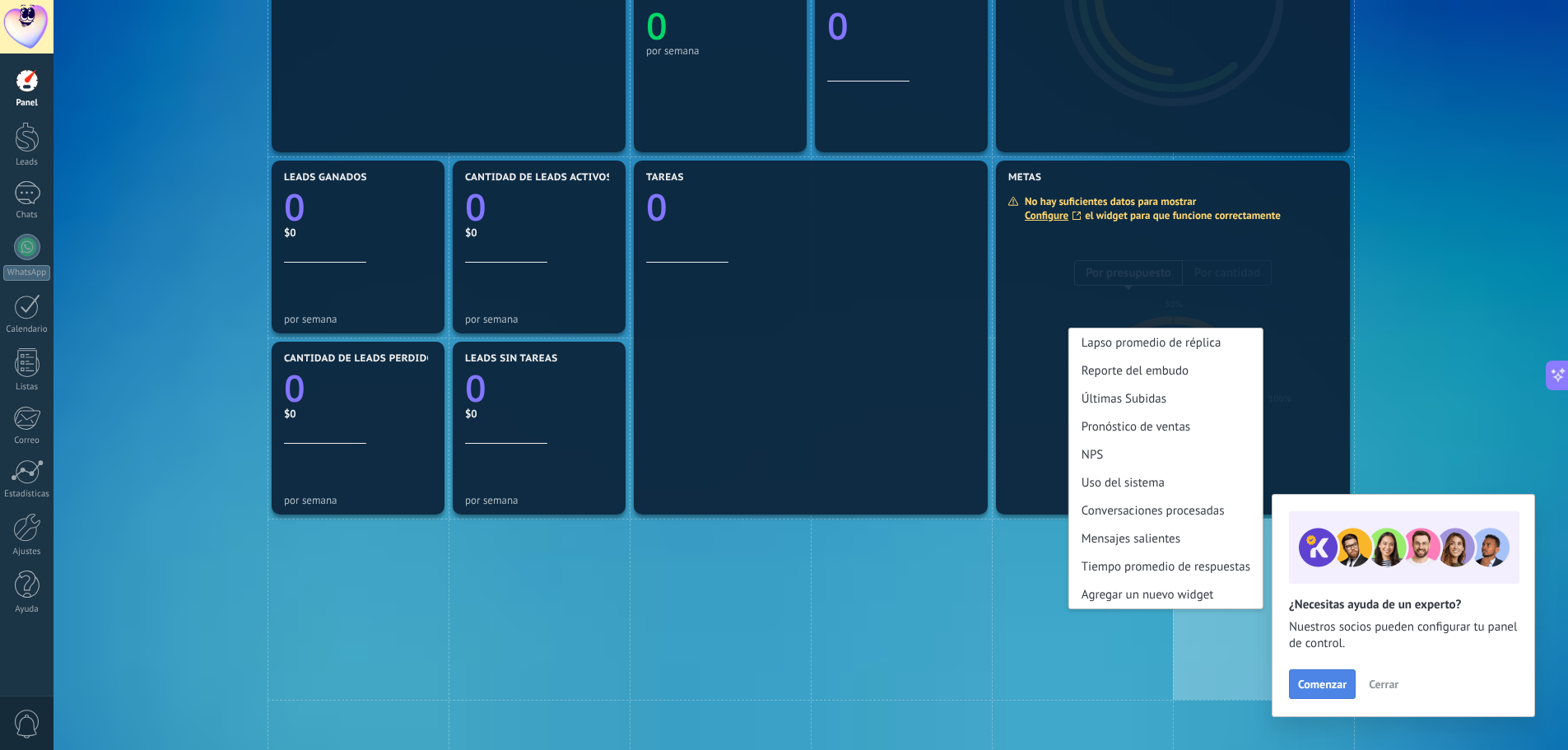
click at [1319, 688] on span "Comenzar" at bounding box center [1322, 683] width 48 height 11
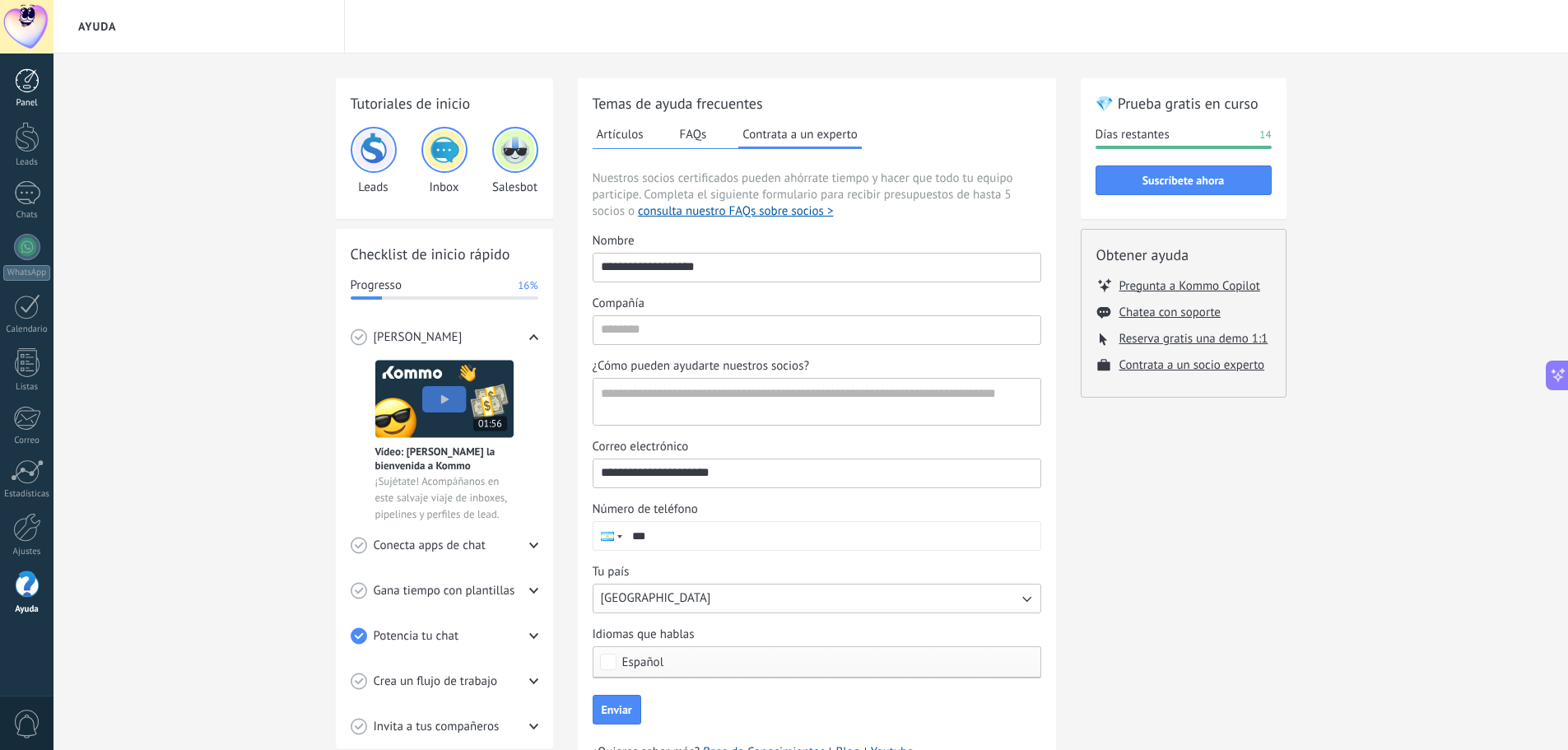
click at [22, 87] on div at bounding box center [28, 81] width 25 height 25
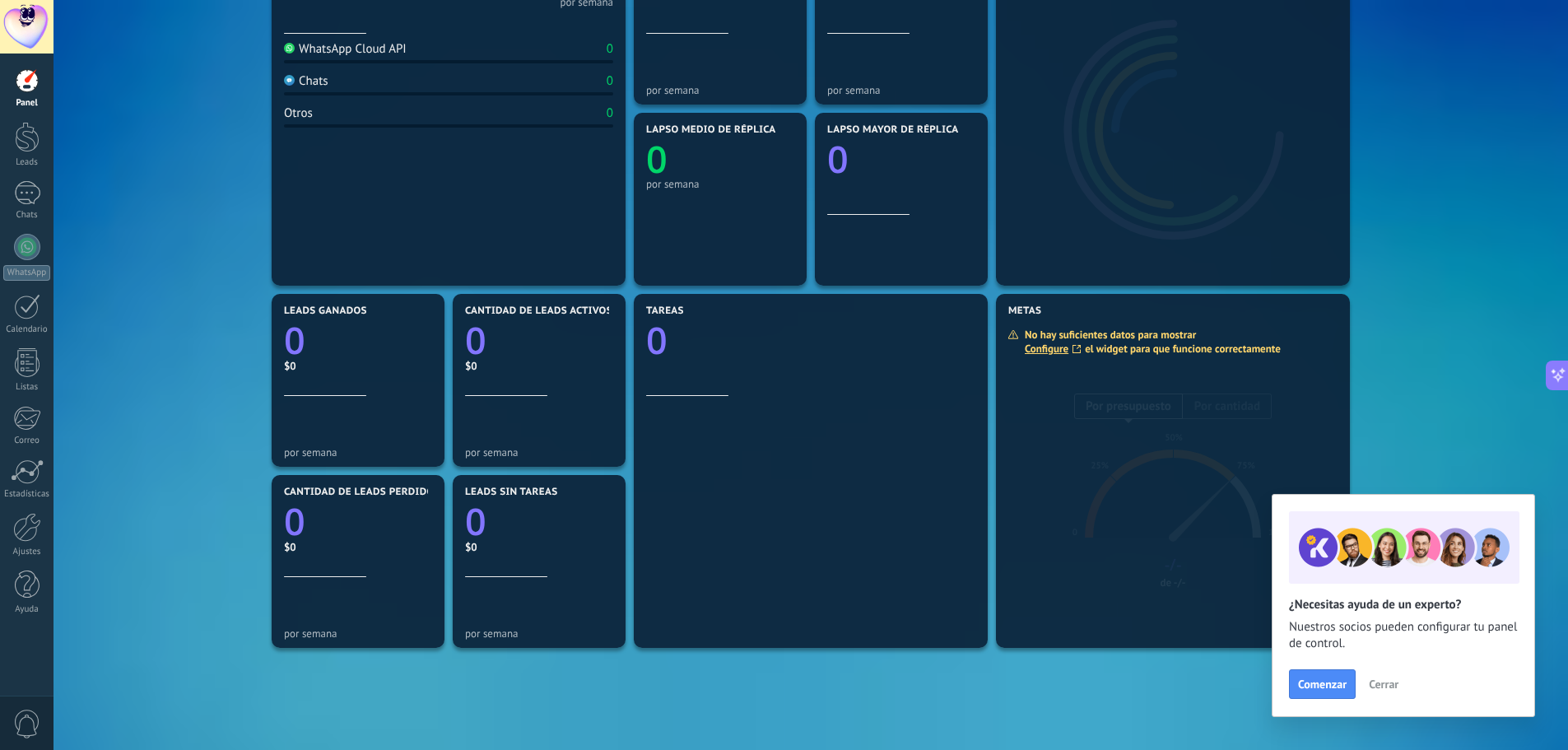
scroll to position [86, 0]
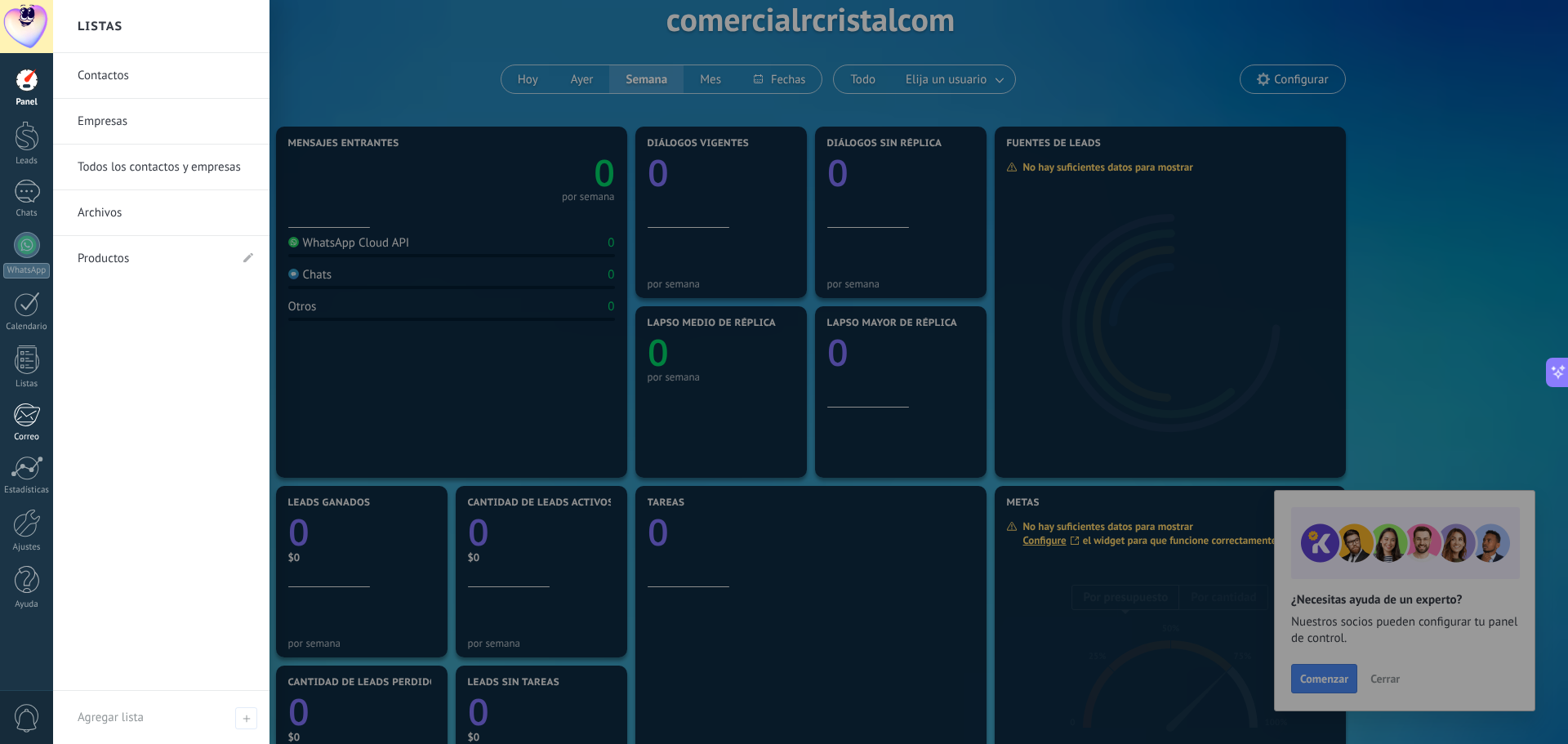
click at [23, 422] on div at bounding box center [26, 415] width 27 height 25
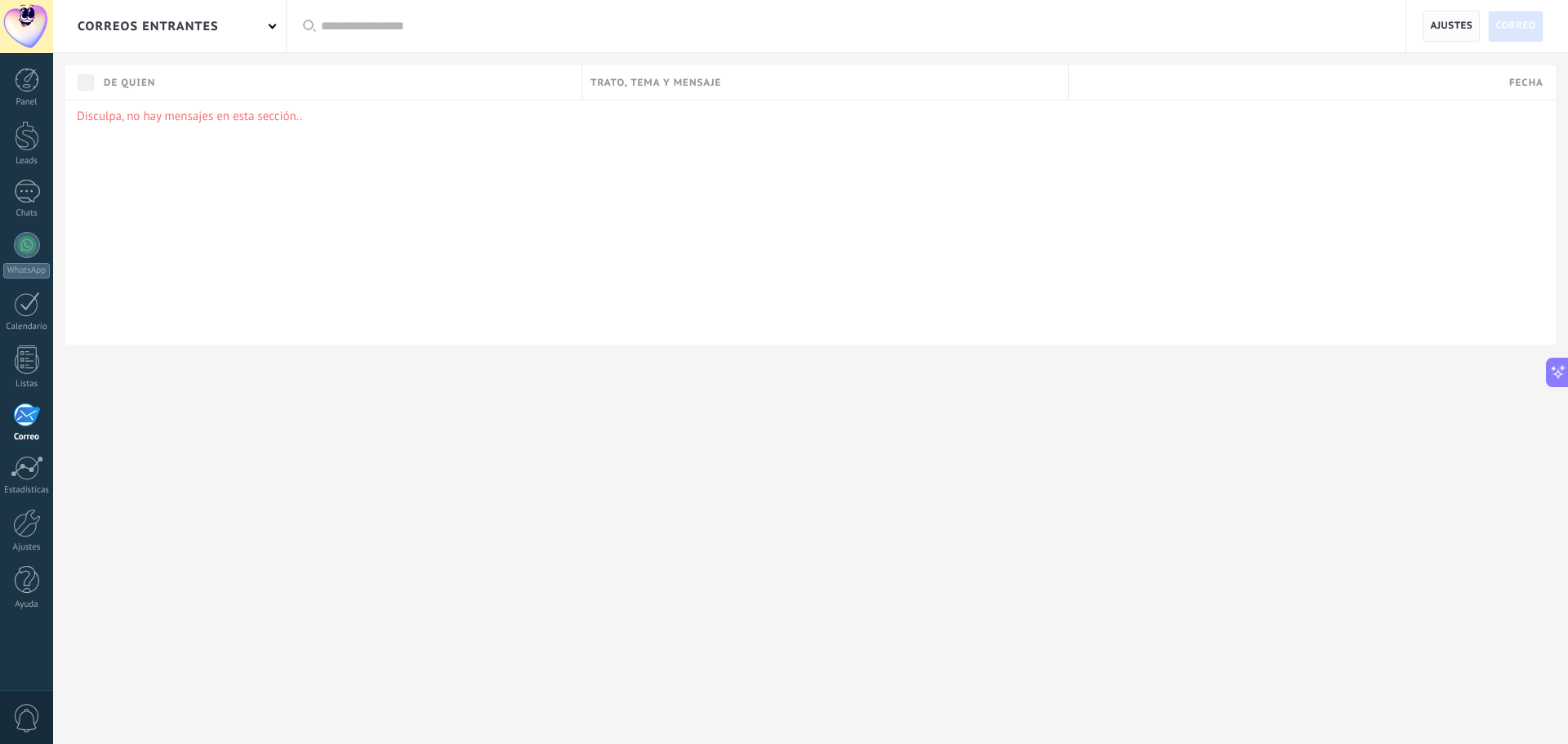
click at [1457, 31] on span "Ajustes" at bounding box center [1451, 25] width 42 height 29
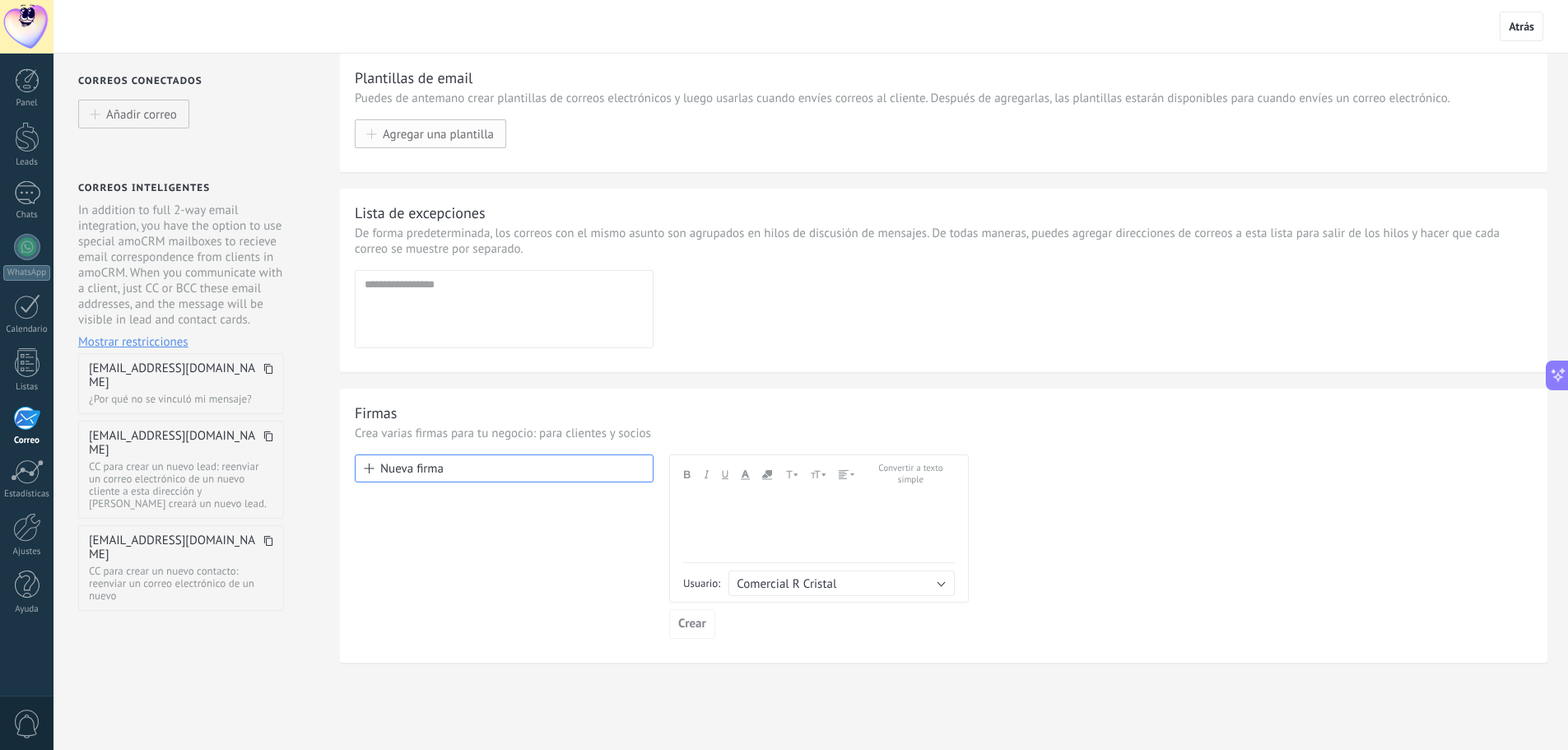
click at [415, 136] on span "Agregar una plantilla" at bounding box center [437, 133] width 111 height 14
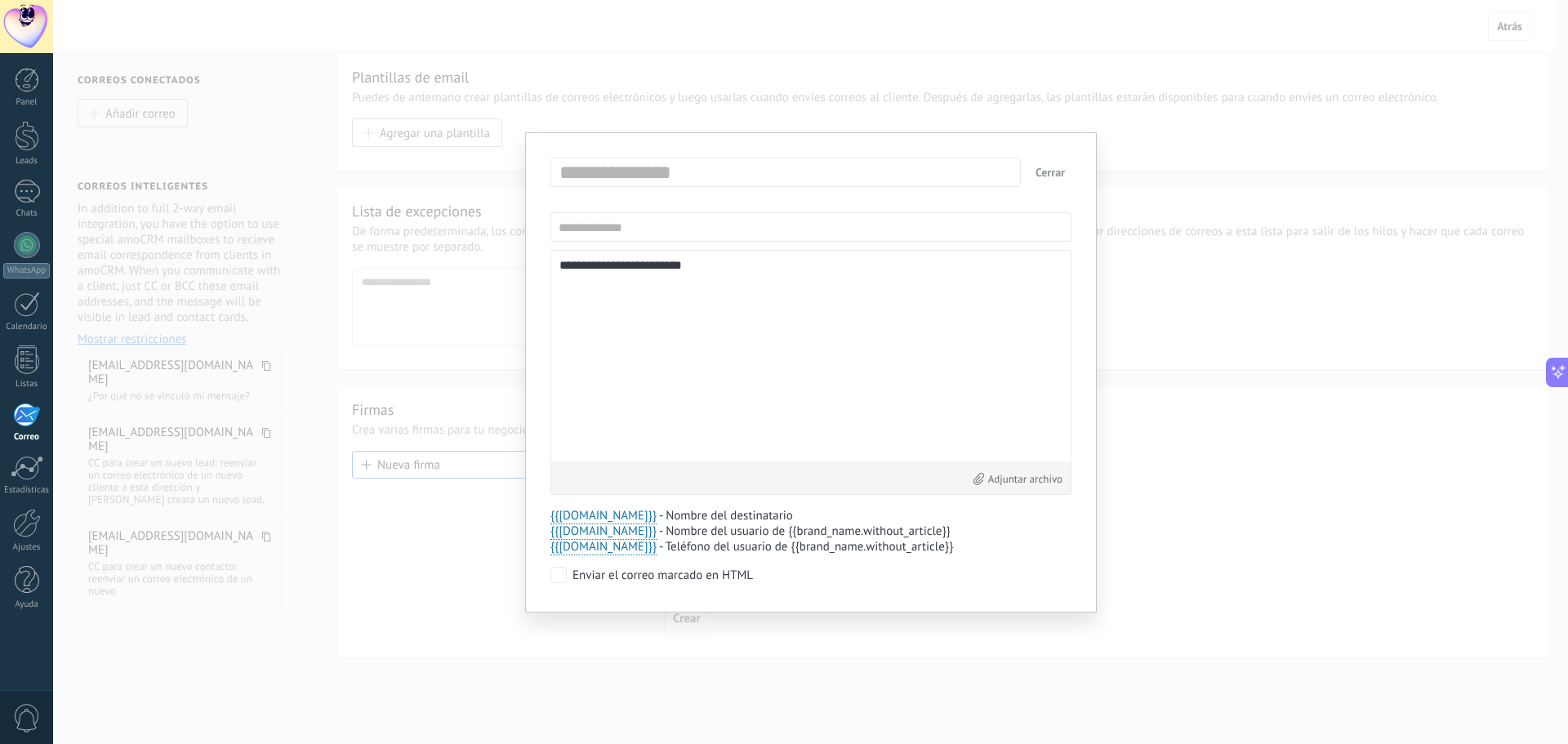
click at [455, 203] on div "**********" at bounding box center [810, 372] width 1515 height 744
